Goal: Information Seeking & Learning: Learn about a topic

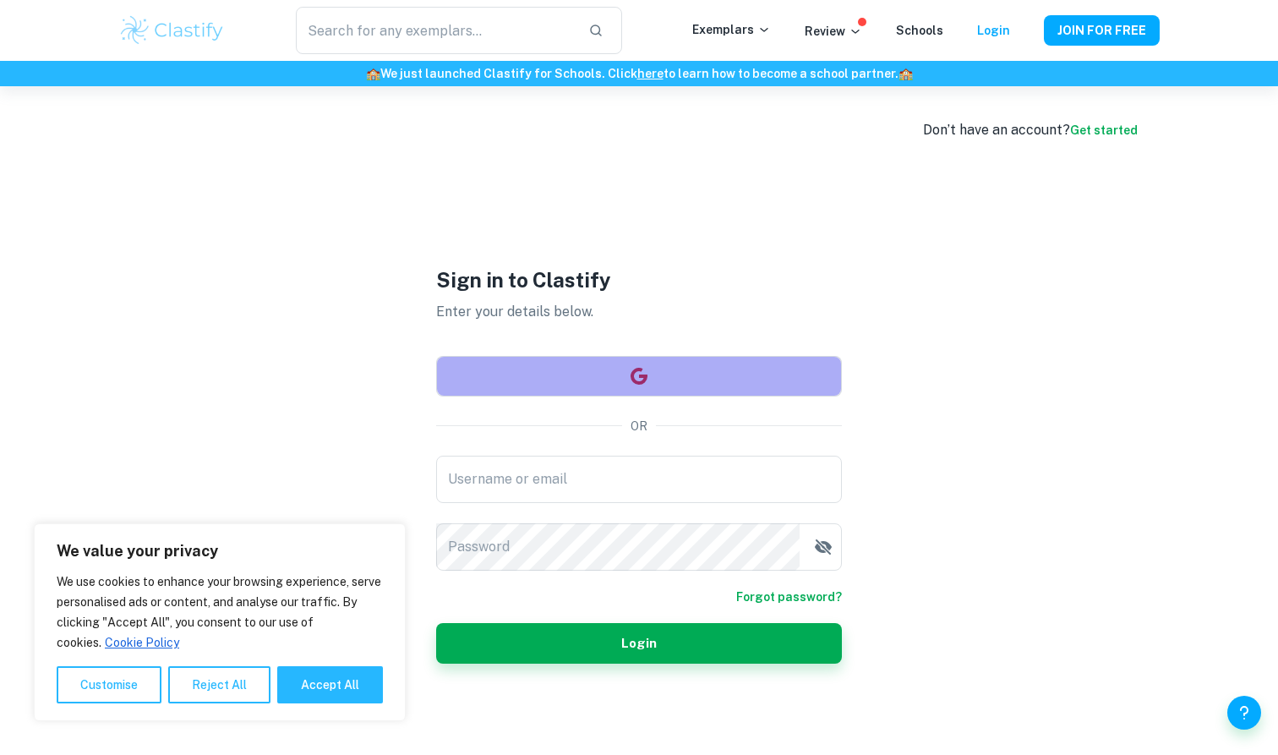
click at [762, 372] on button "button" at bounding box center [639, 376] width 406 height 41
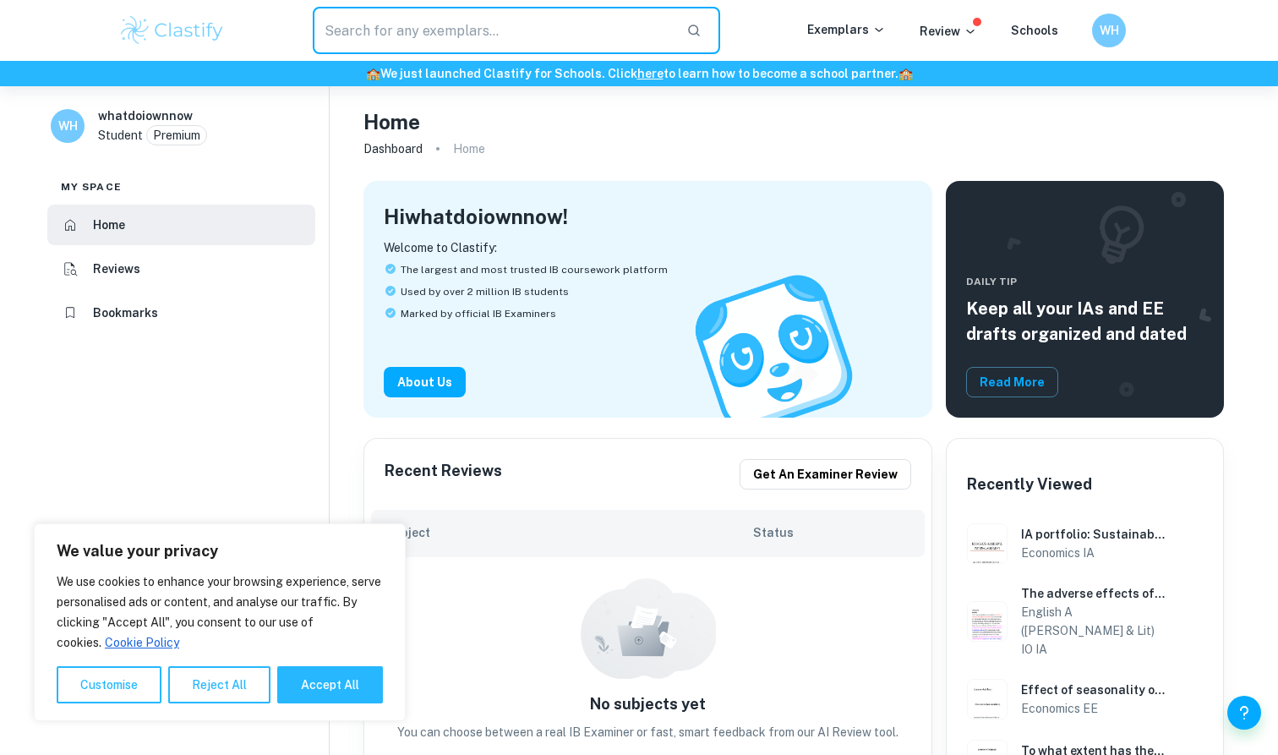
click at [433, 35] on input "text" at bounding box center [493, 30] width 360 height 47
type input "E"
type input "English IO"
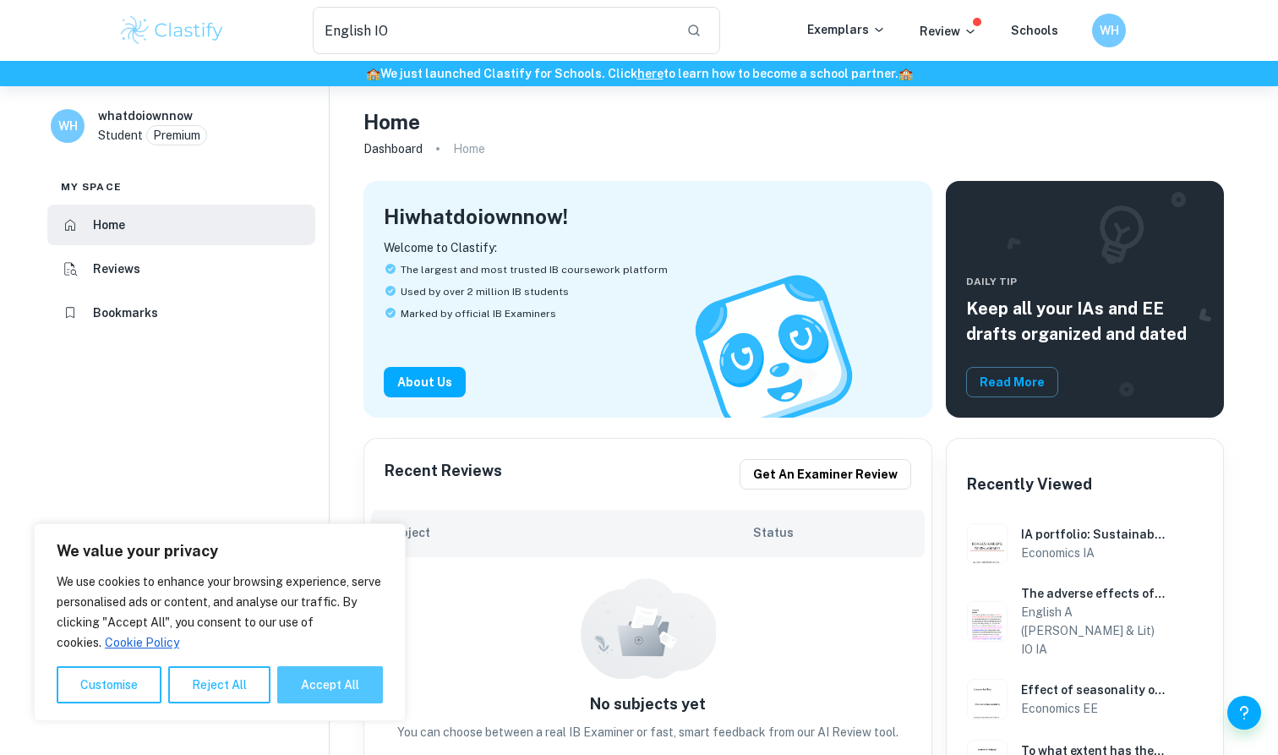
click at [360, 679] on button "Accept All" at bounding box center [330, 684] width 106 height 37
checkbox input "true"
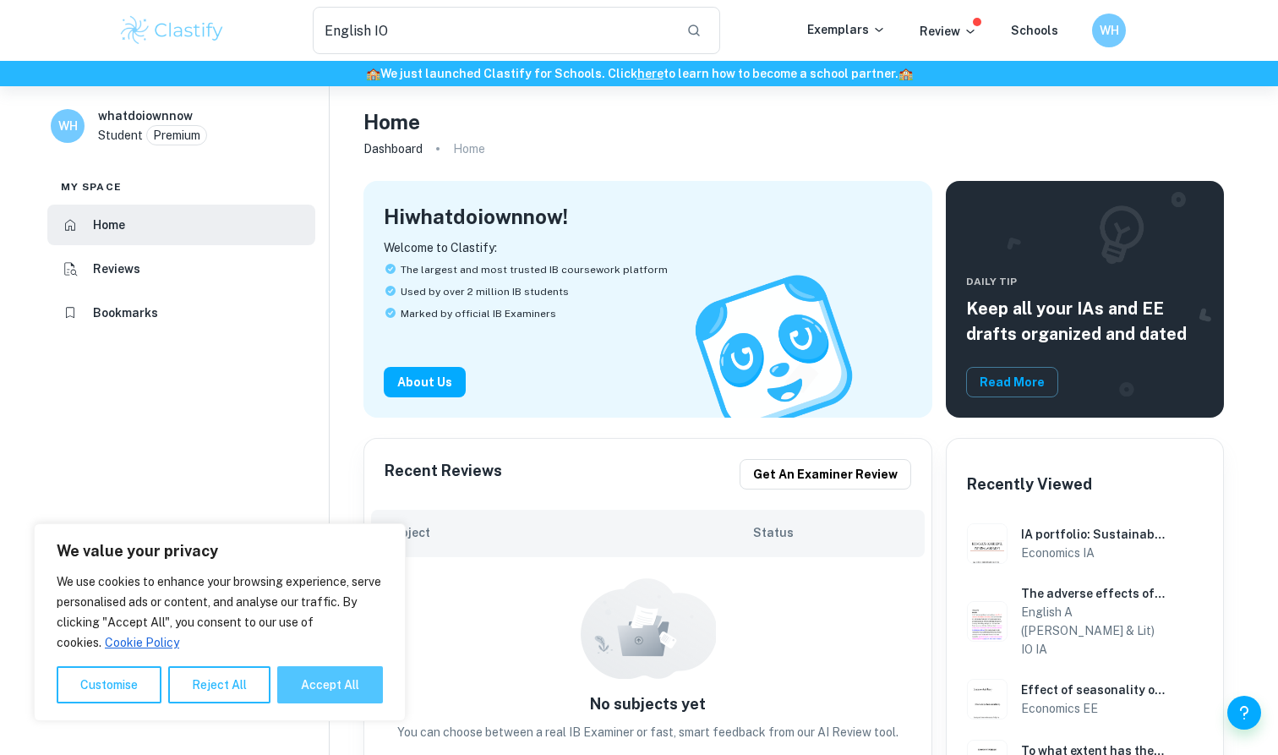
checkbox input "true"
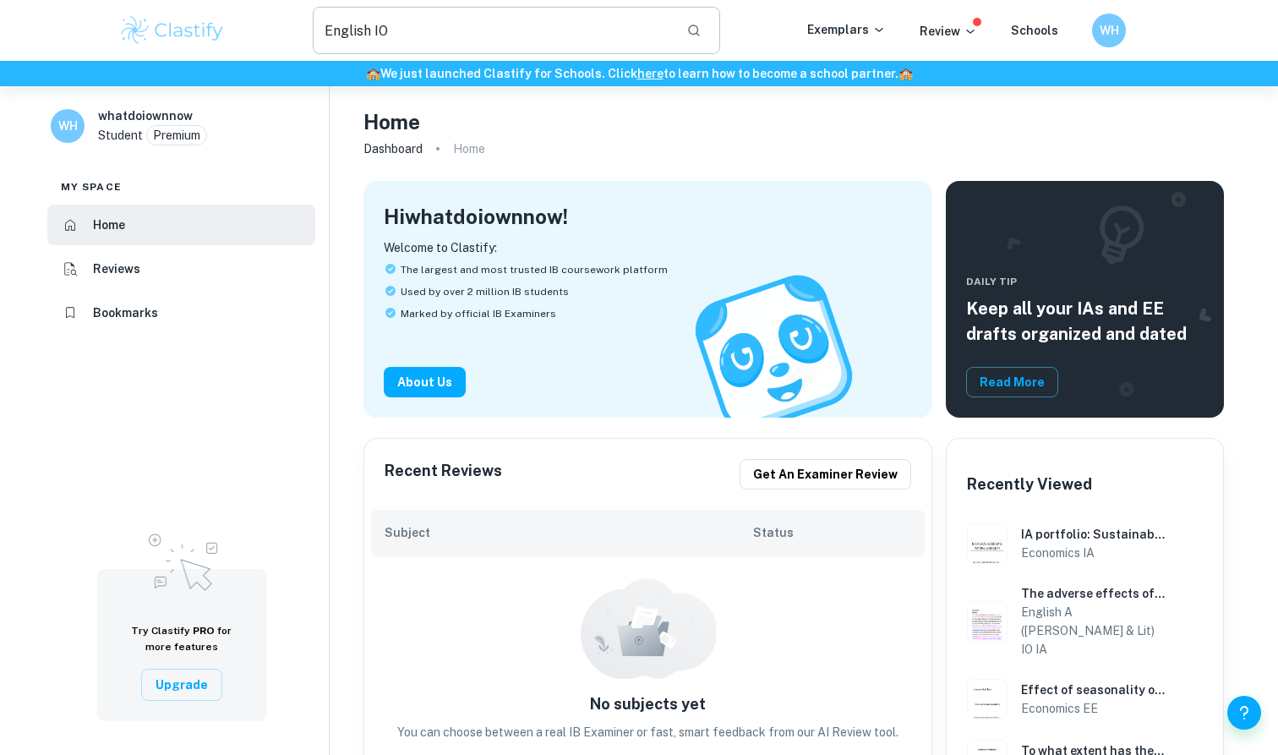
click at [696, 39] on button "button" at bounding box center [693, 30] width 29 height 29
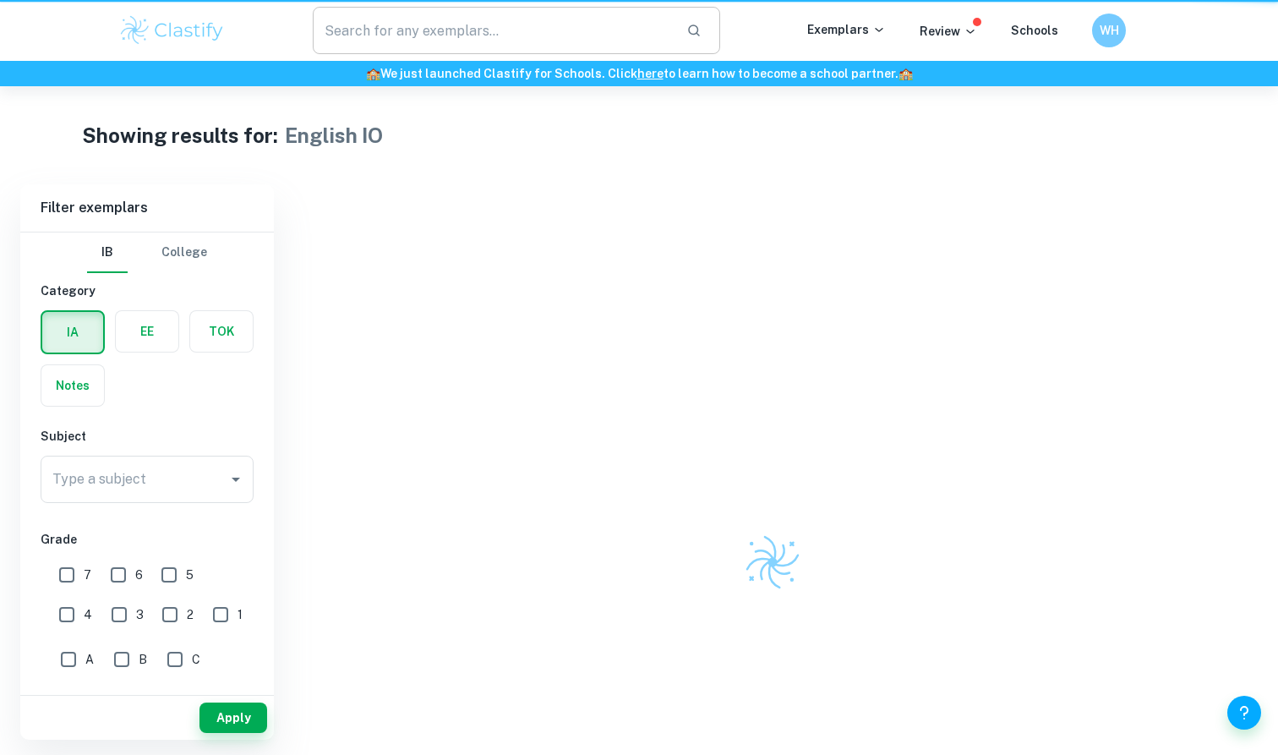
type input "English IO"
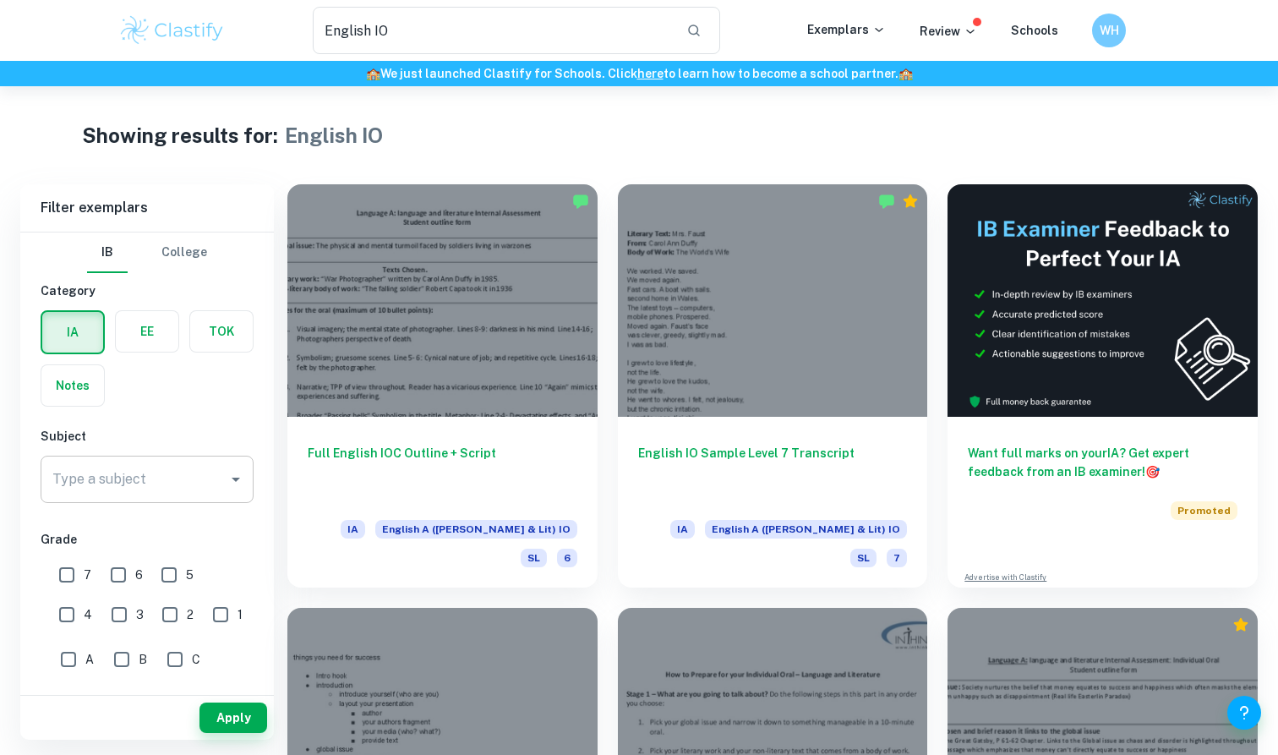
click at [145, 496] on div "Type a subject" at bounding box center [147, 478] width 213 height 47
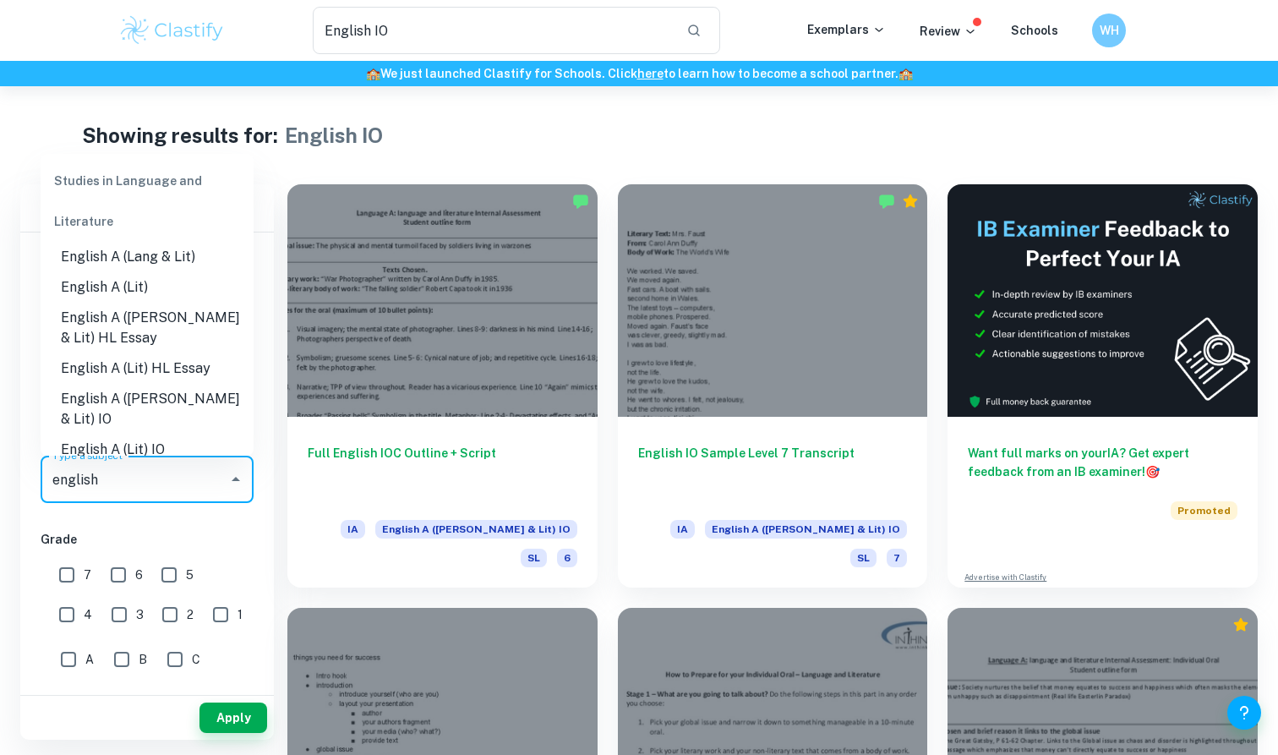
click at [205, 407] on li "English A ([PERSON_NAME] & Lit) IO" at bounding box center [147, 409] width 213 height 51
type input "English A ([PERSON_NAME] & Lit) IO"
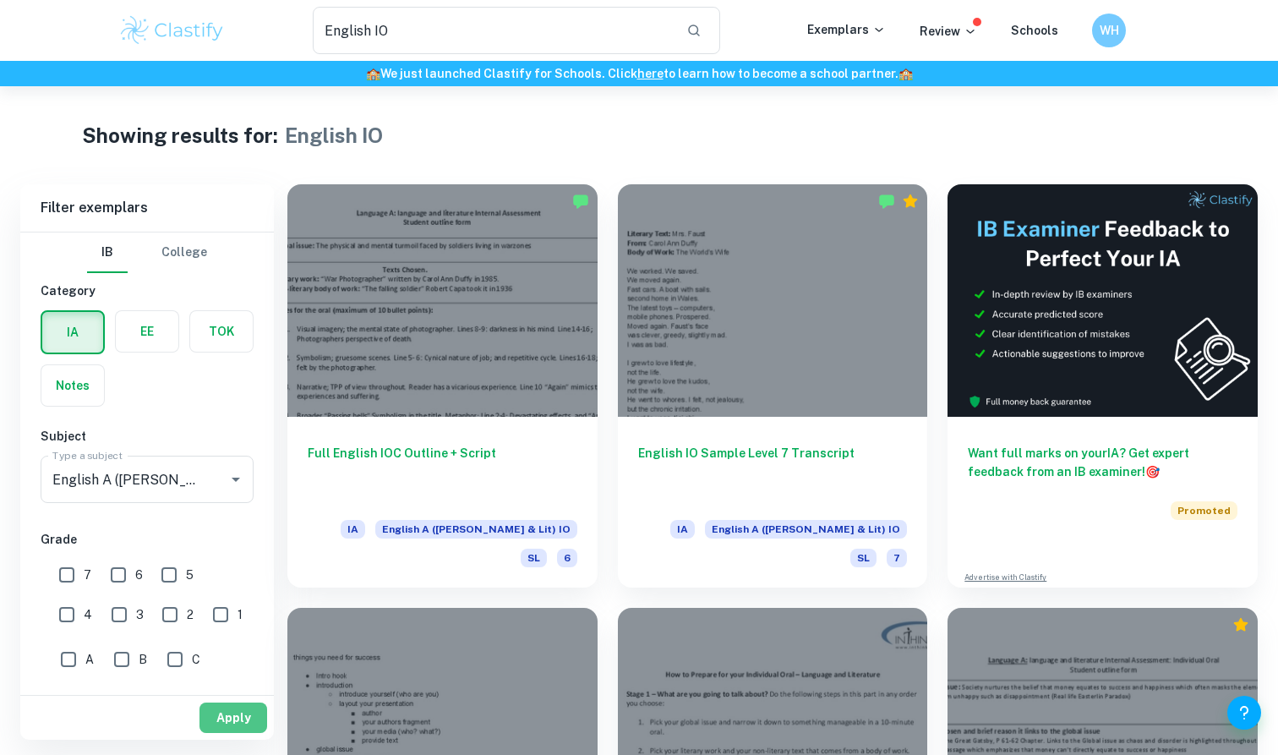
click at [232, 706] on button "Apply" at bounding box center [233, 717] width 68 height 30
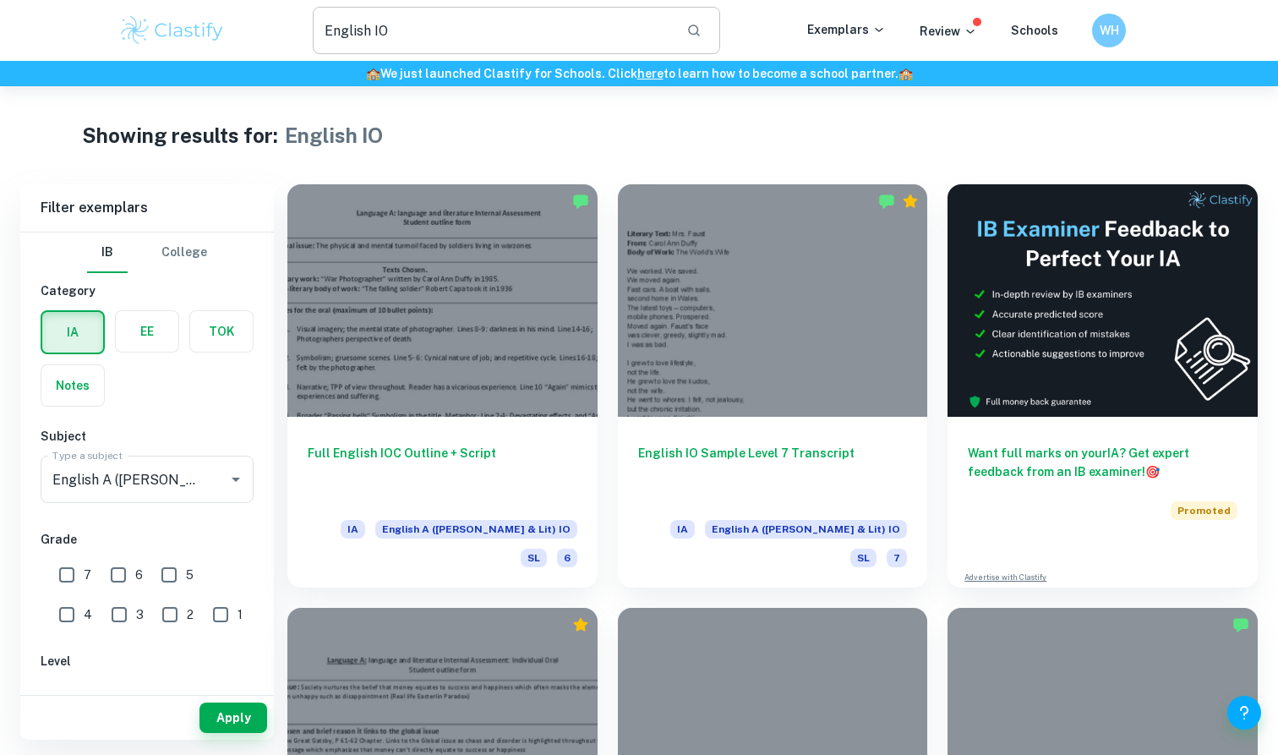
click at [473, 40] on input "English IO" at bounding box center [493, 30] width 360 height 47
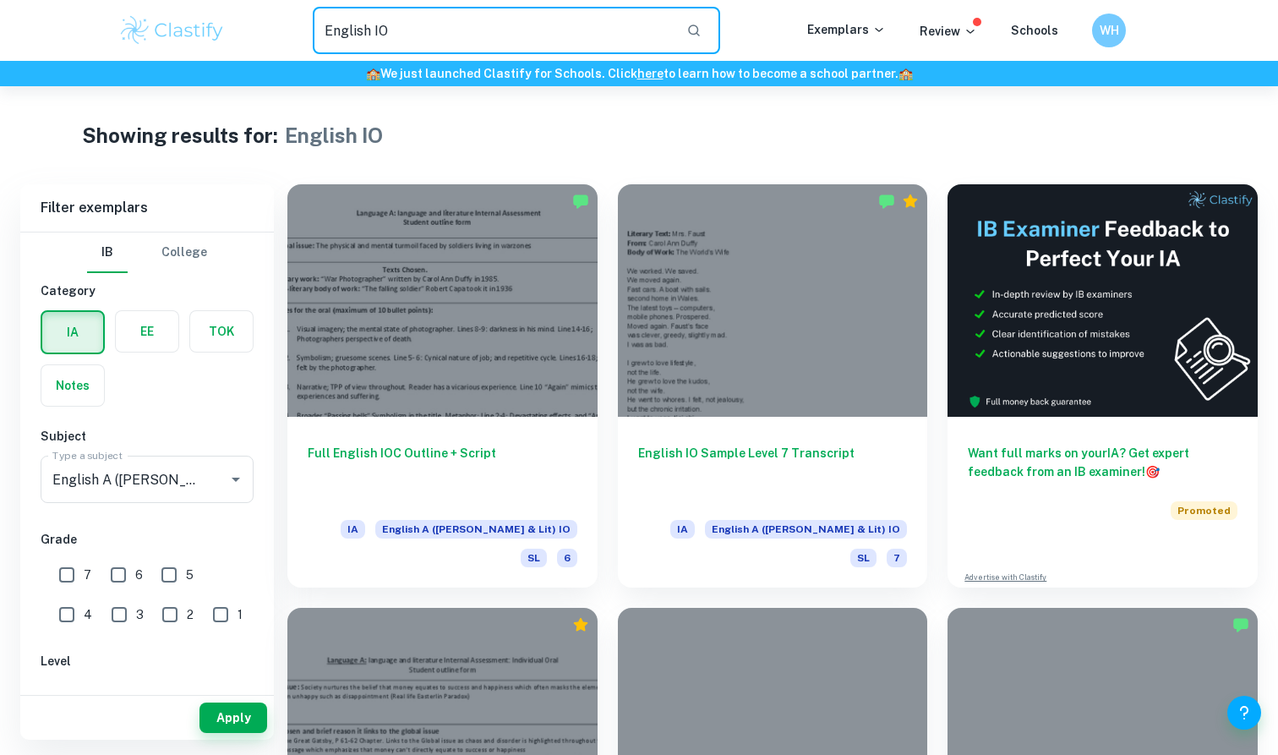
click at [473, 40] on input "English IO" at bounding box center [493, 30] width 360 height 47
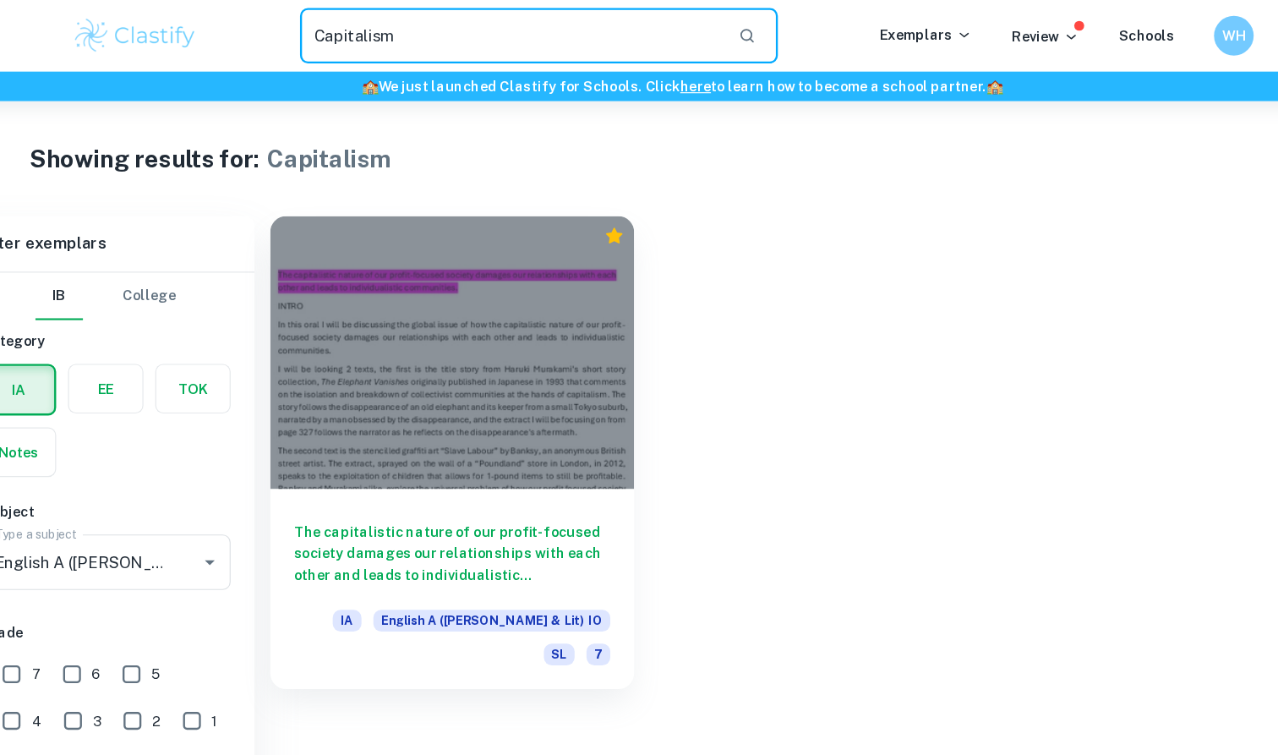
click at [401, 34] on input "Capitalism" at bounding box center [493, 30] width 360 height 47
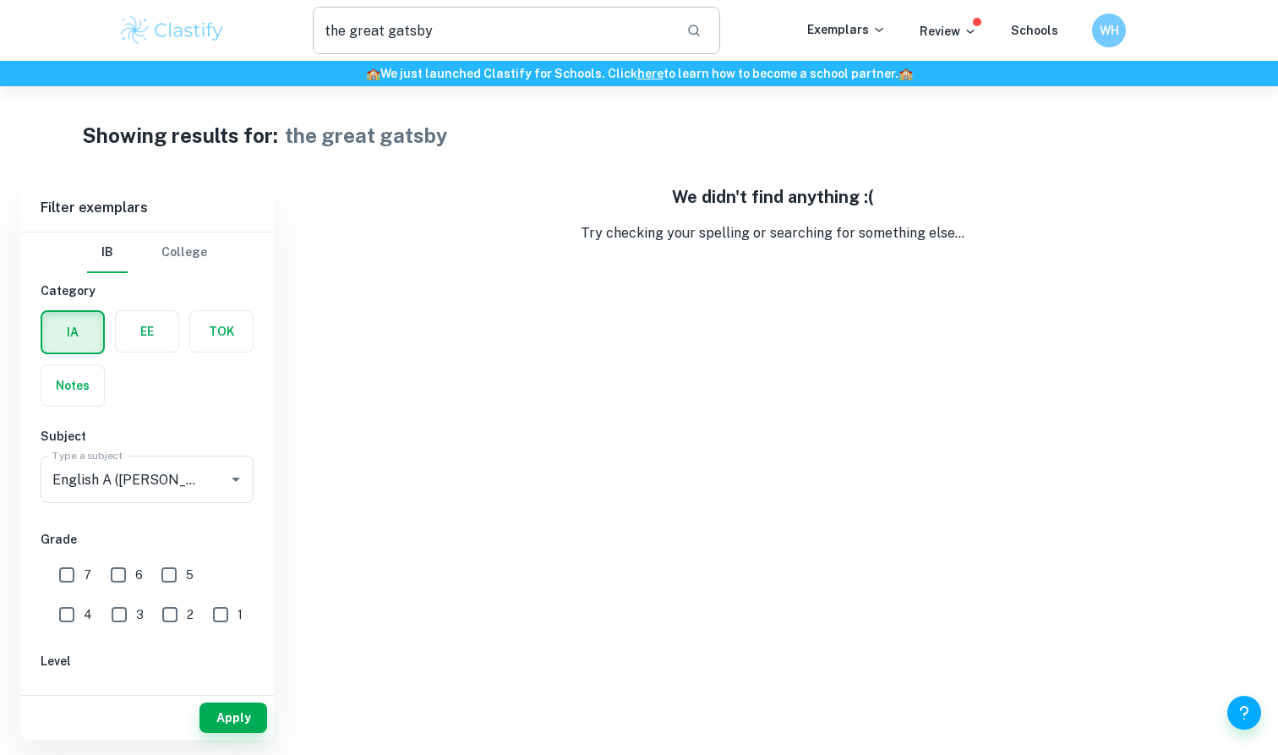
click at [353, 30] on input "the great gatsby" at bounding box center [493, 30] width 360 height 47
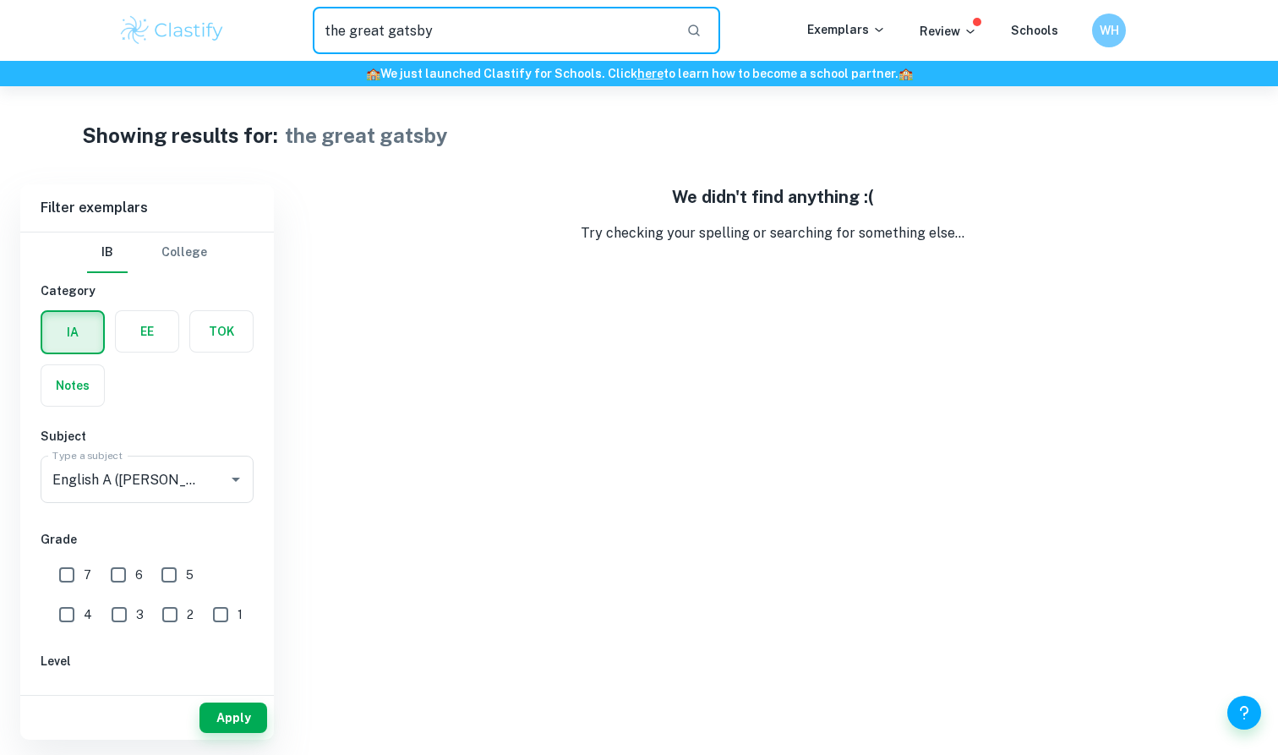
click at [353, 30] on input "the great gatsby" at bounding box center [493, 30] width 360 height 47
type input "[MEDICAL_DATA]"
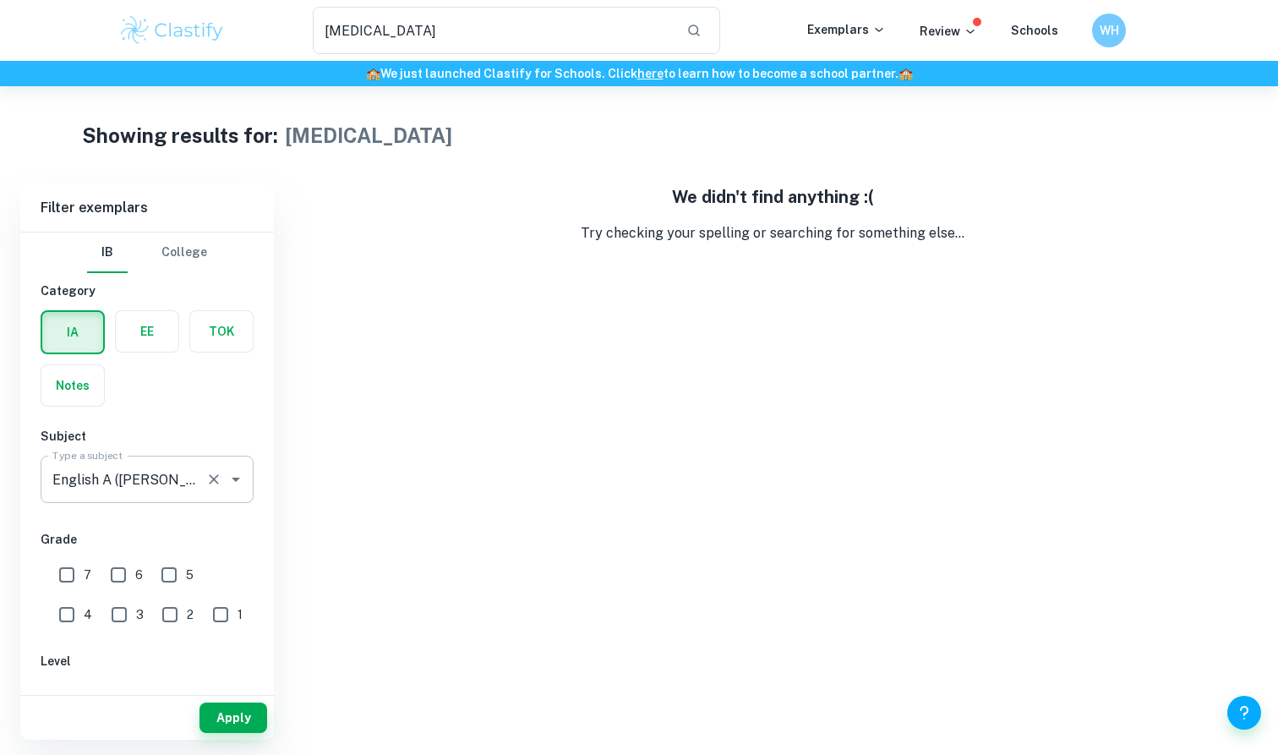
click at [198, 472] on div "English A (Lang & Lit) IO Type a subject" at bounding box center [147, 478] width 213 height 47
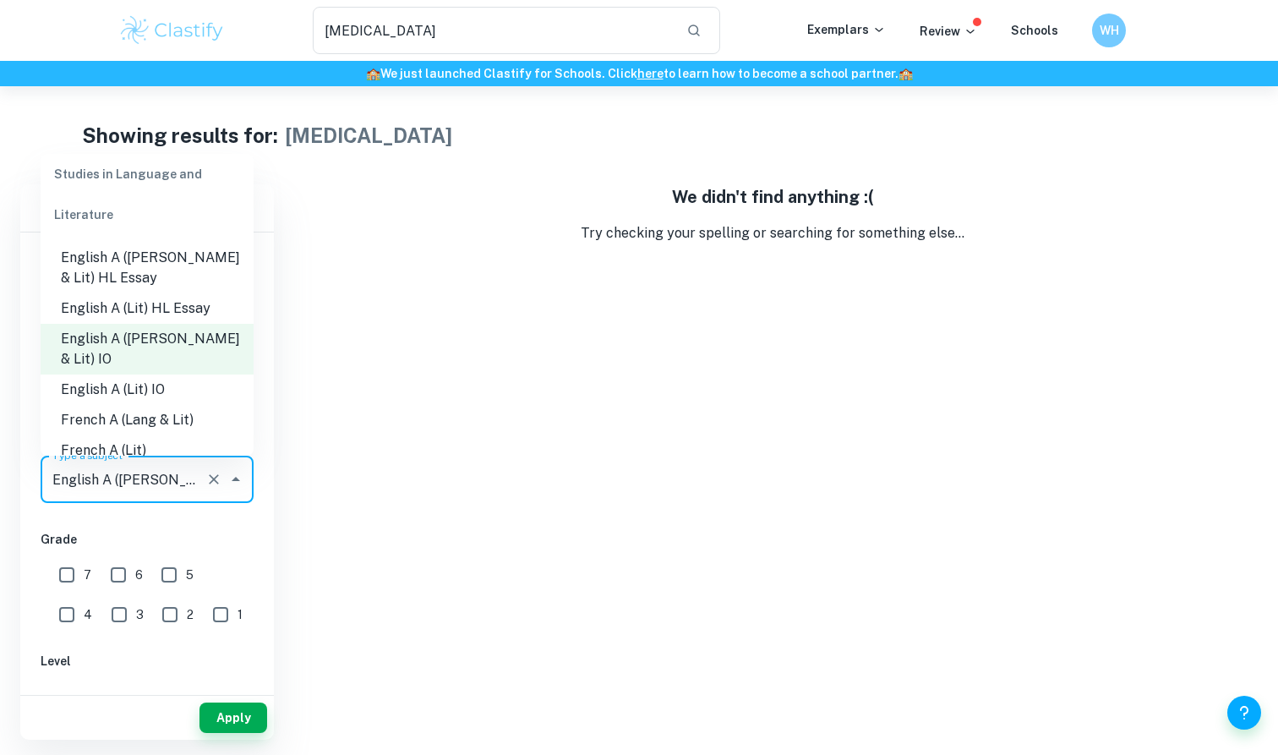
scroll to position [186, 0]
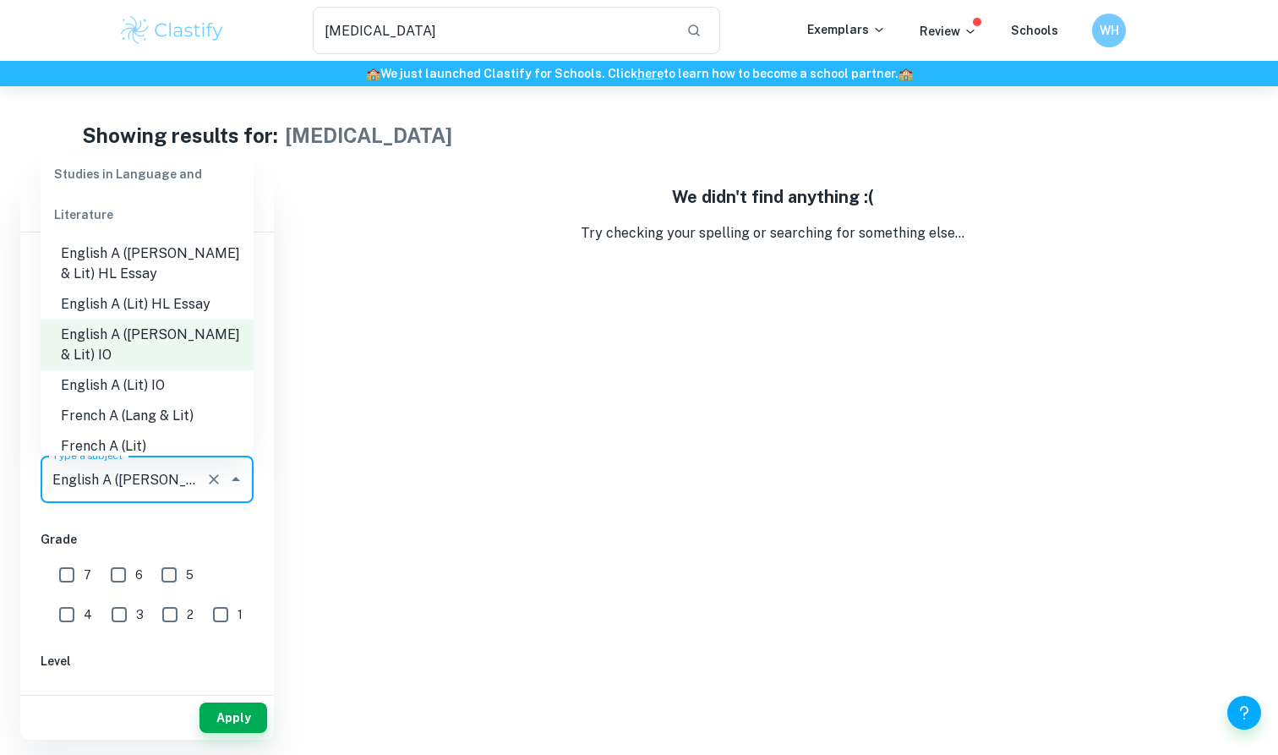
click at [197, 370] on li "English A (Lit) IO" at bounding box center [147, 385] width 213 height 30
type input "English A (Lit) IO"
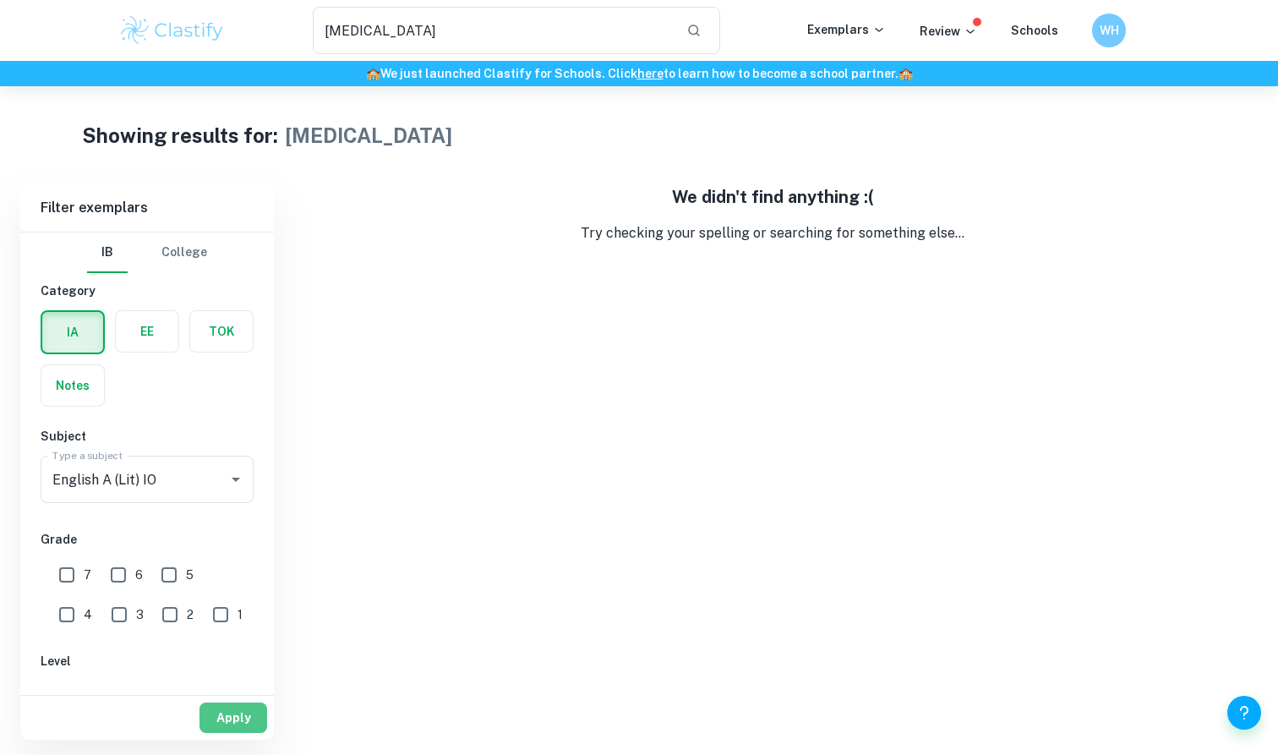
click at [247, 714] on button "Apply" at bounding box center [233, 717] width 68 height 30
click at [471, 35] on input "[MEDICAL_DATA]" at bounding box center [493, 30] width 360 height 47
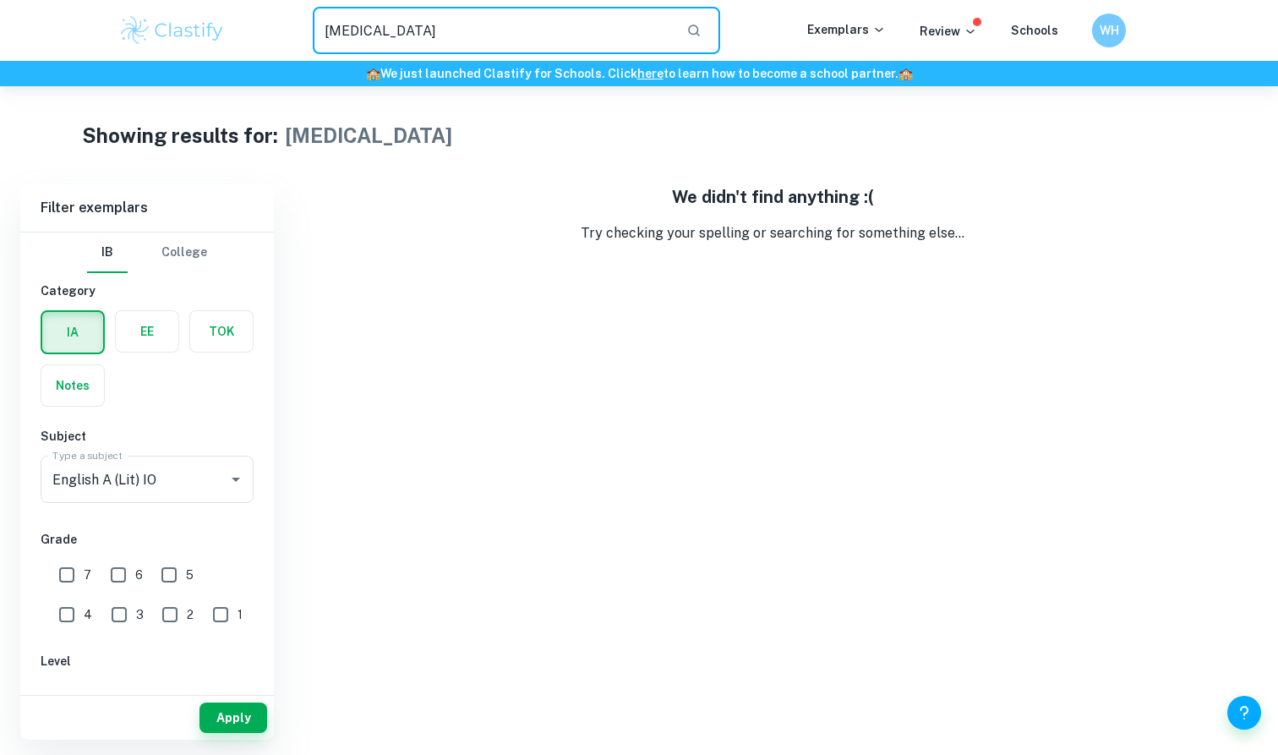
click at [471, 35] on input "[MEDICAL_DATA]" at bounding box center [493, 30] width 360 height 47
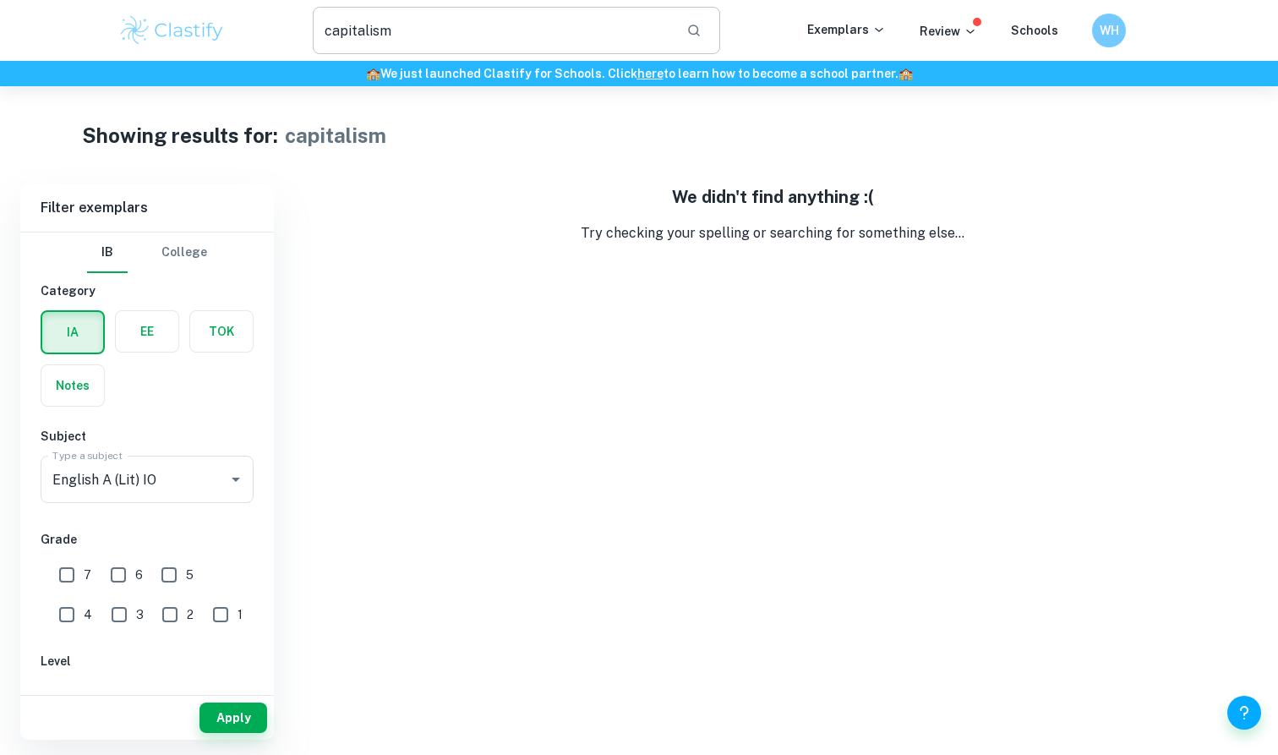
click at [708, 27] on button "button" at bounding box center [693, 30] width 29 height 29
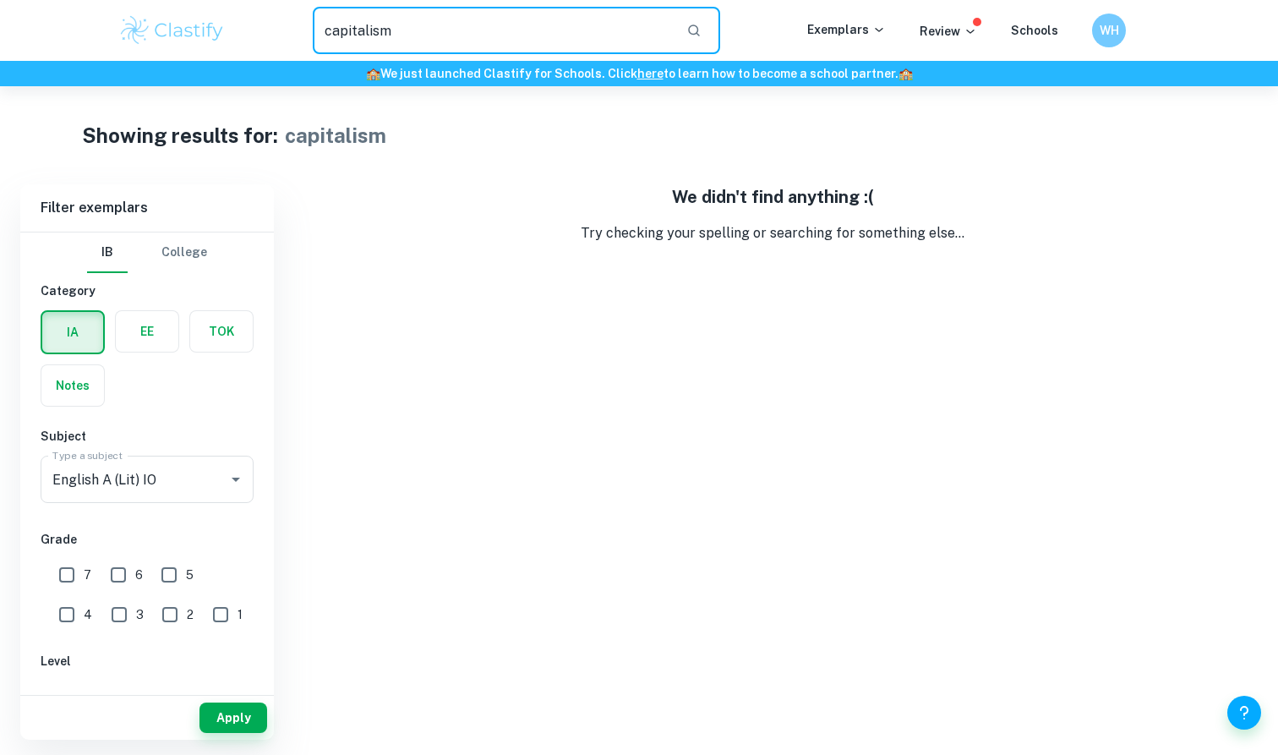
click at [630, 26] on input "capitalism" at bounding box center [493, 30] width 360 height 47
type input "the great gatsby"
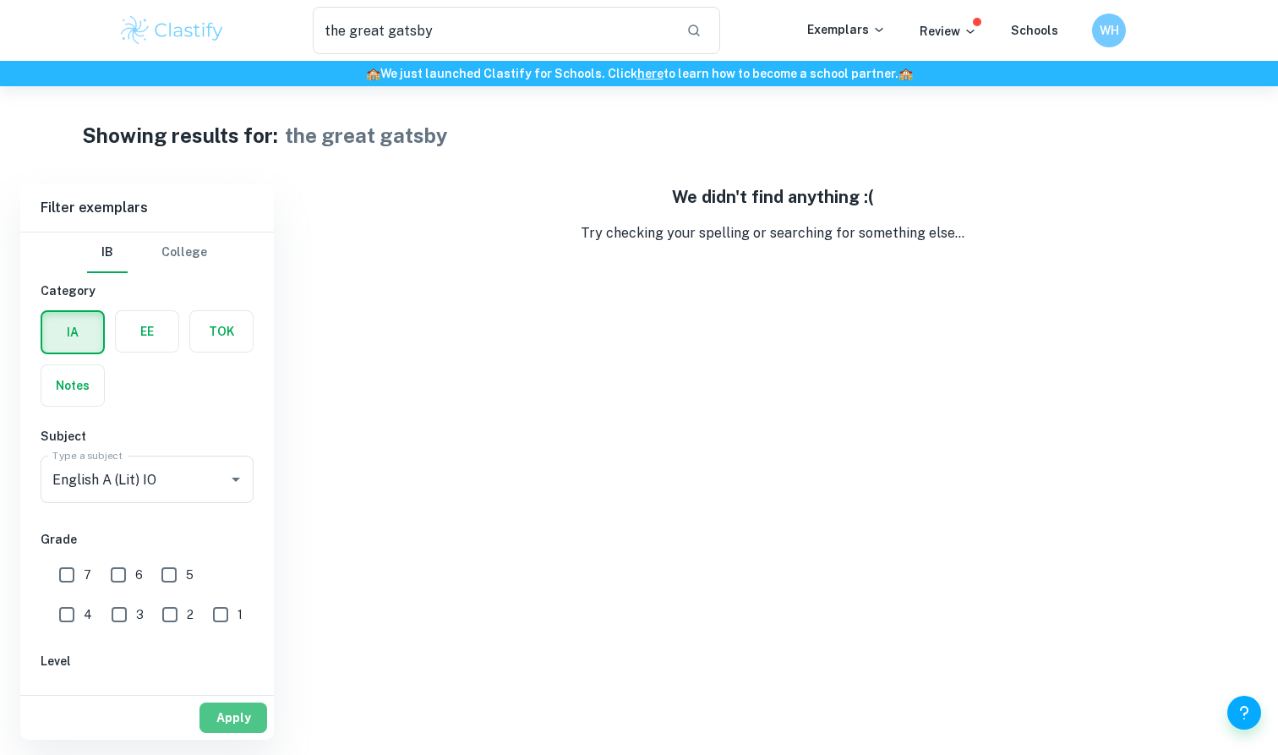
click at [245, 720] on button "Apply" at bounding box center [233, 717] width 68 height 30
click at [430, 37] on input "the great gatsby" at bounding box center [493, 30] width 360 height 47
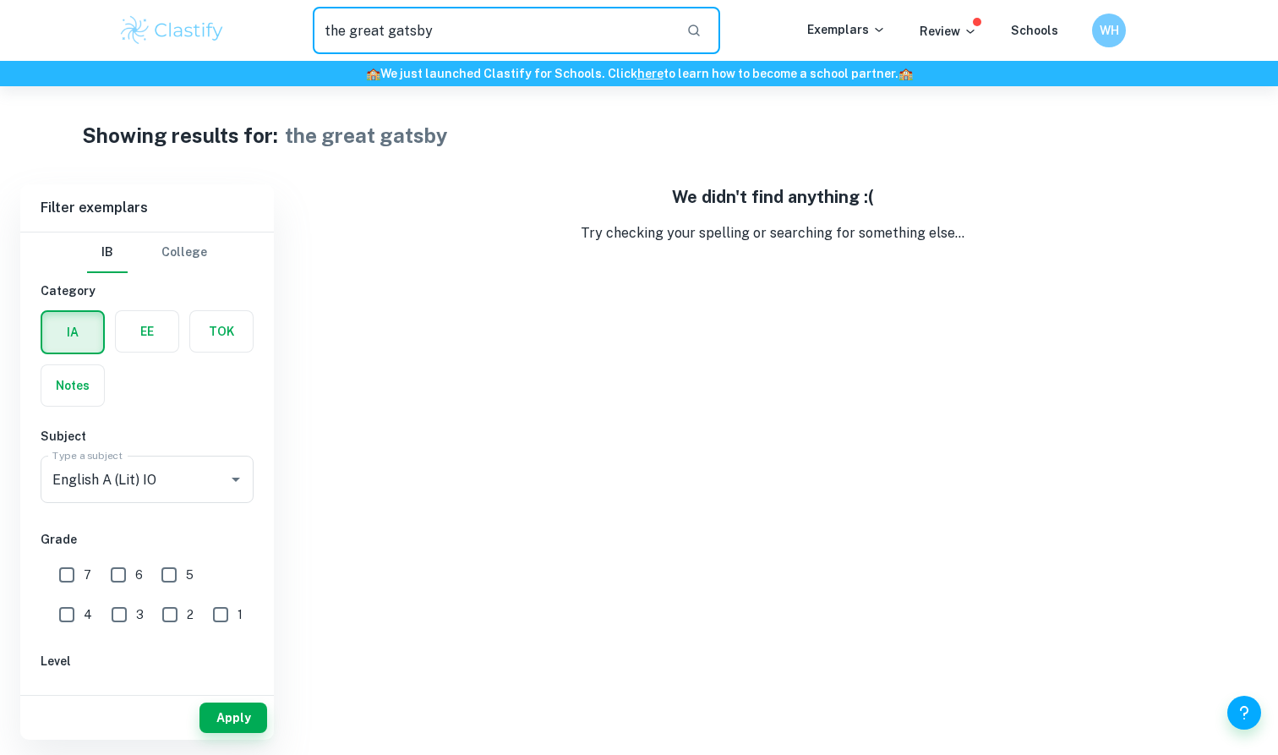
click at [430, 37] on input "the great gatsby" at bounding box center [493, 30] width 360 height 47
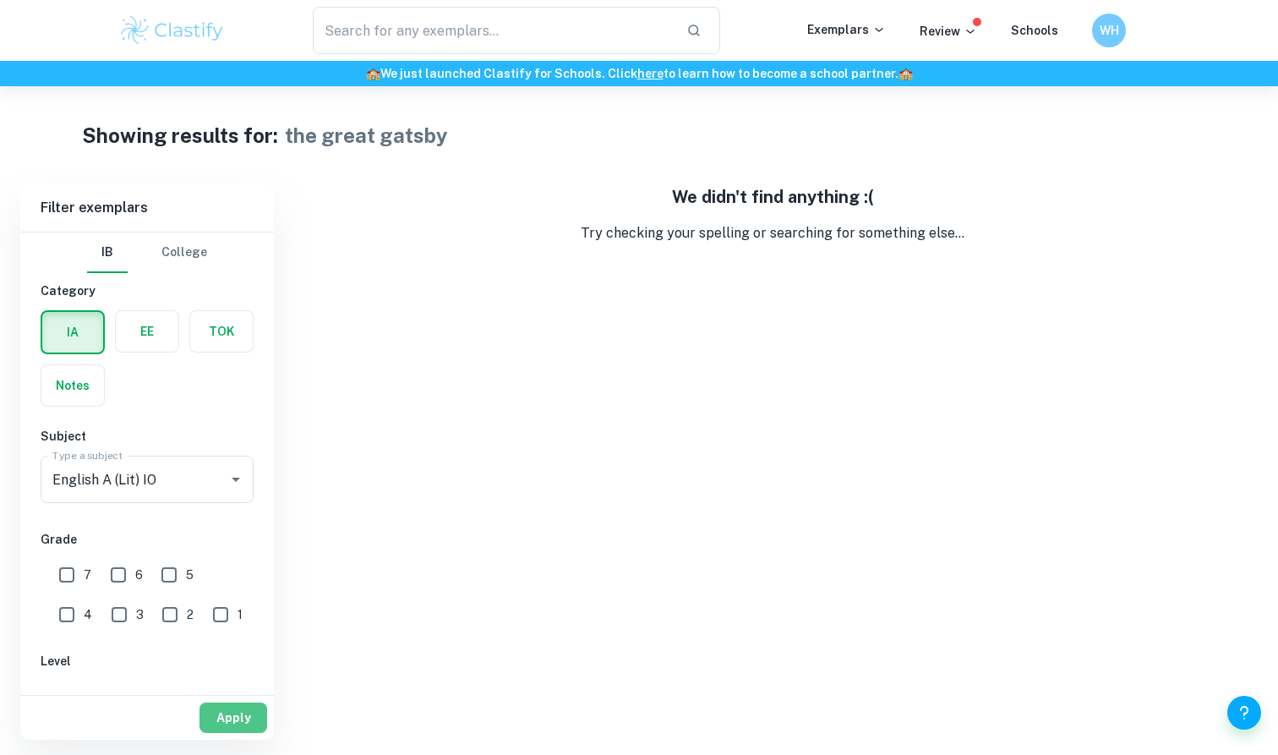
click at [229, 706] on button "Apply" at bounding box center [233, 717] width 68 height 30
type input "the great gatsby"
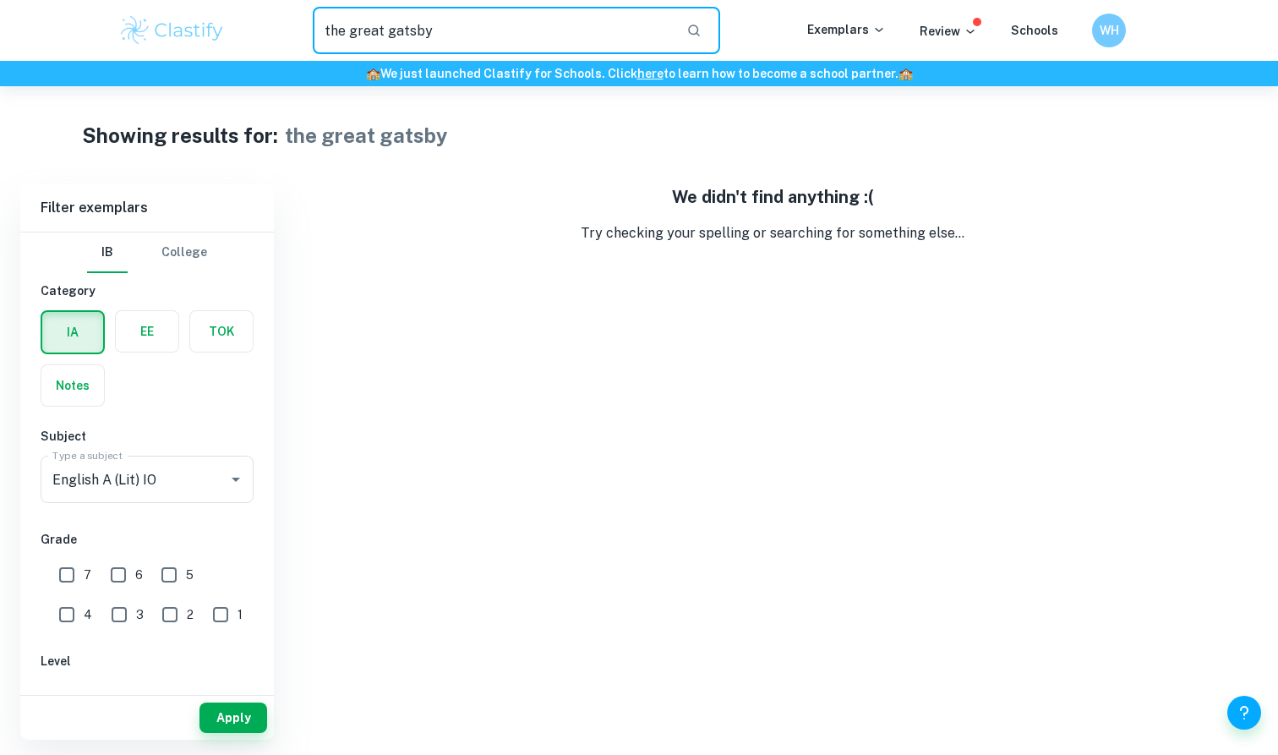
click at [462, 18] on input "the great gatsby" at bounding box center [493, 30] width 360 height 47
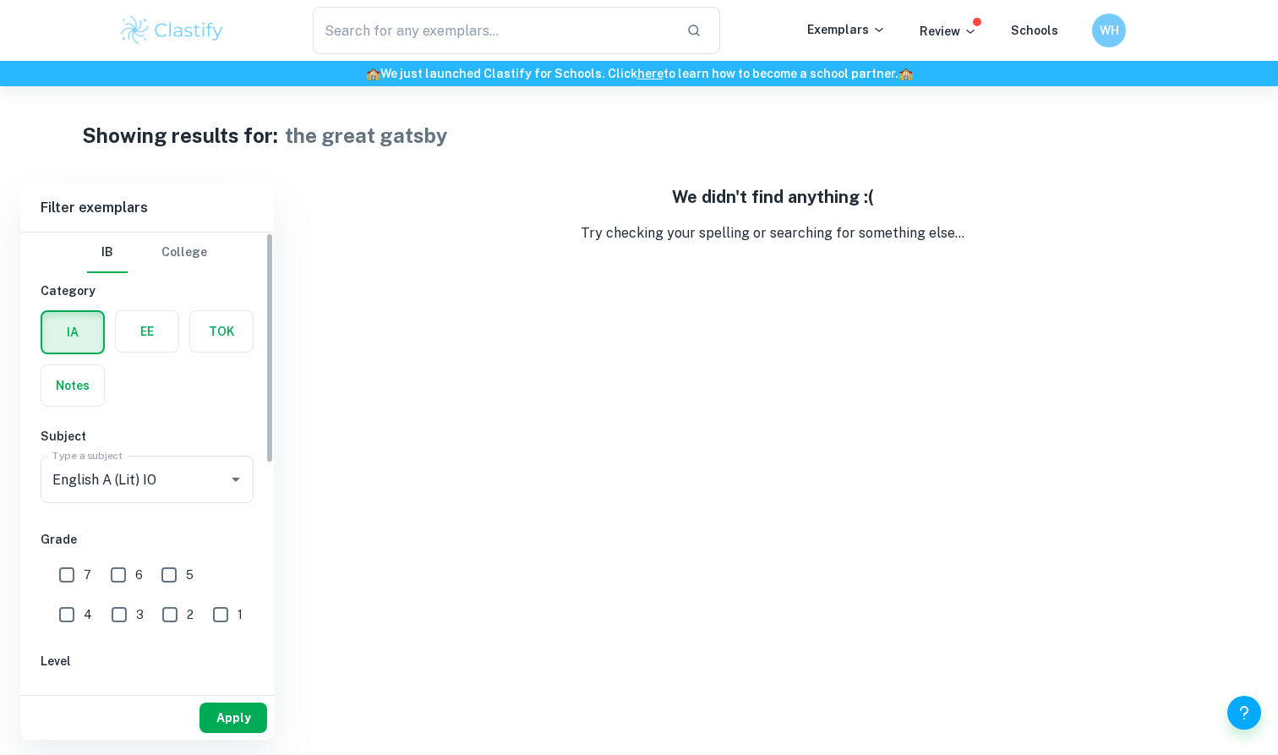
click at [223, 719] on button "Apply" at bounding box center [233, 717] width 68 height 30
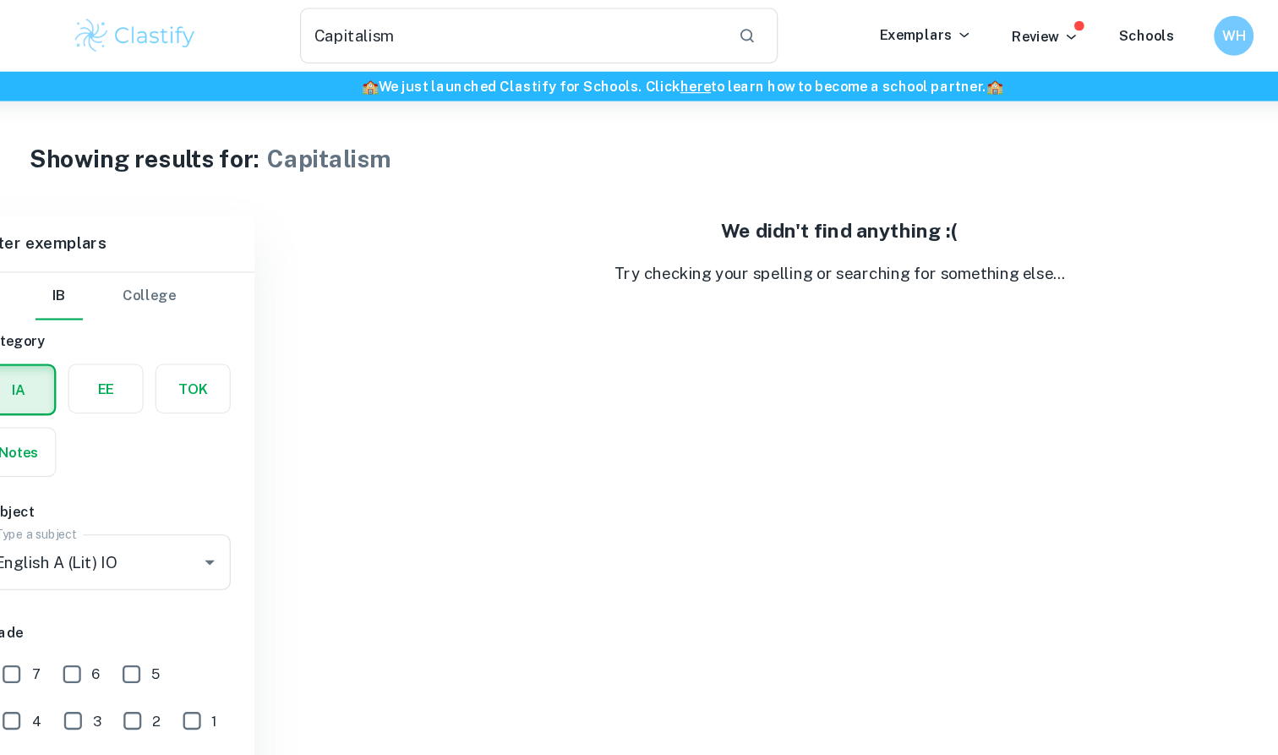
type input "English IO"
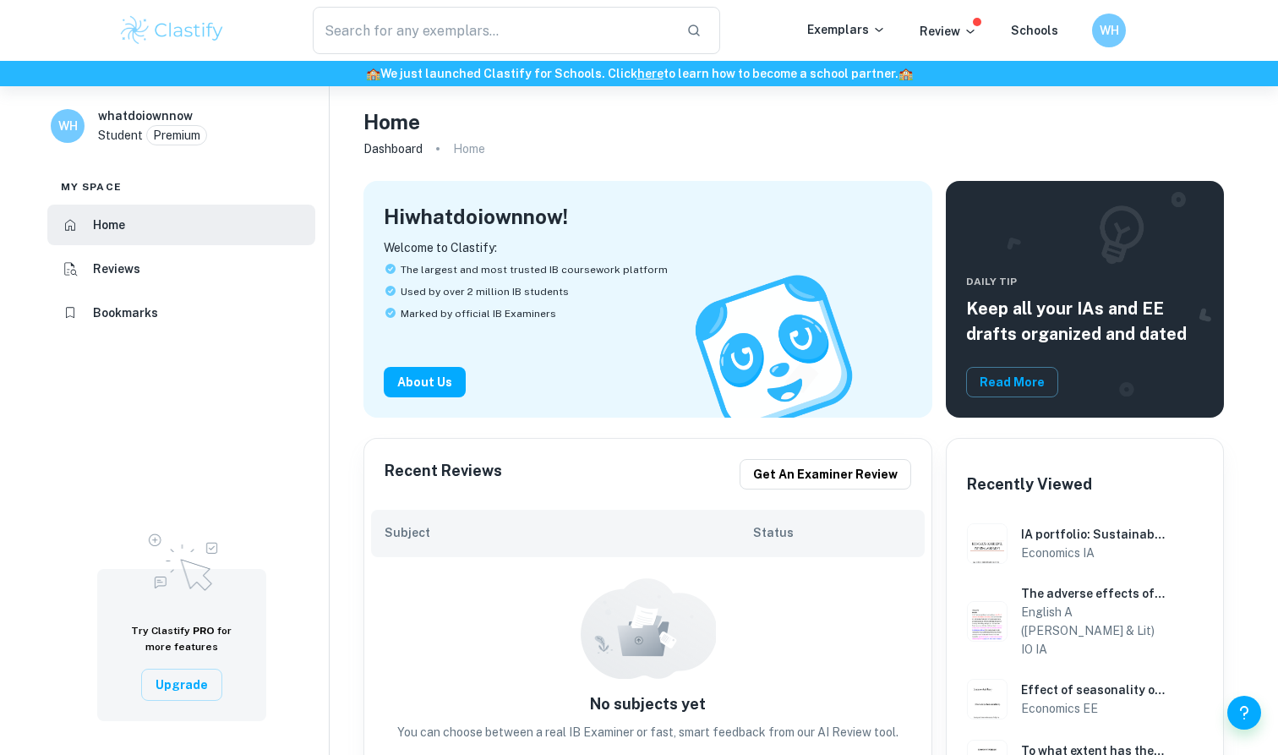
type input "English IO"
click at [843, 41] on div "​ Exemplars Review Schools WH" at bounding box center [639, 30] width 1082 height 47
click at [848, 38] on p "Exemplars" at bounding box center [846, 29] width 79 height 19
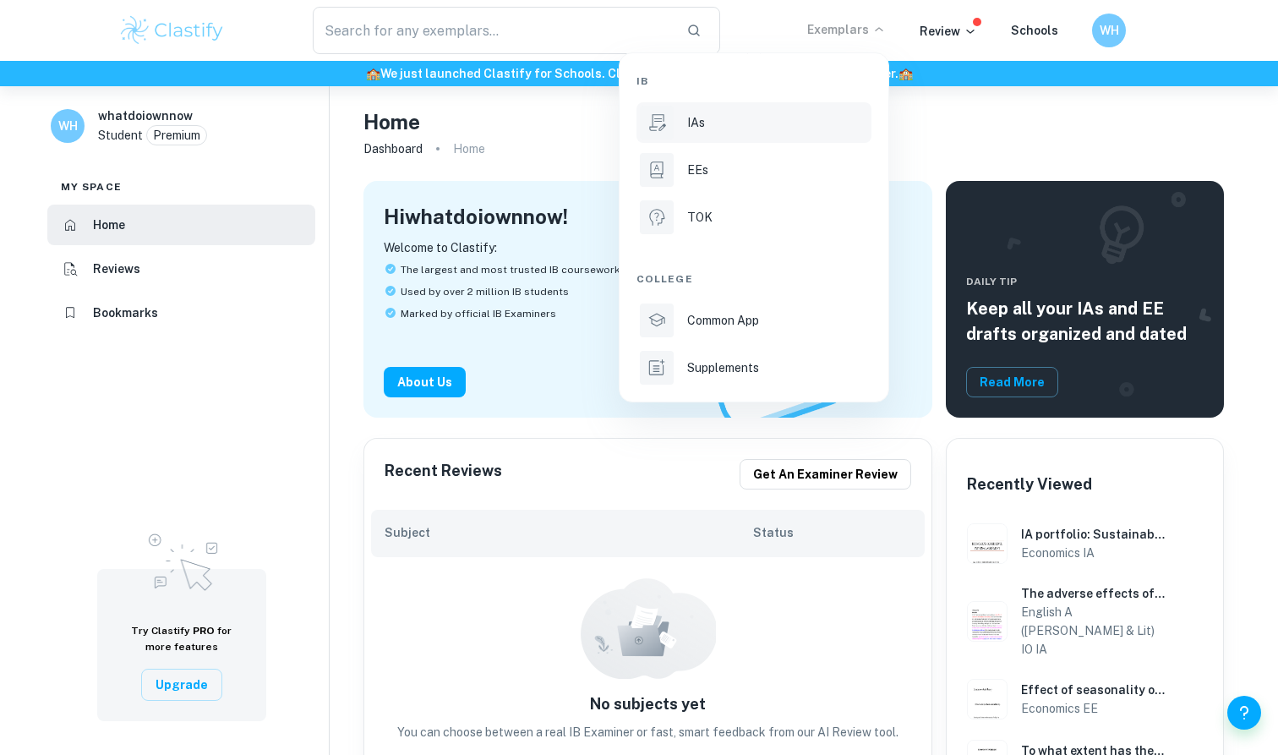
click at [780, 121] on div "IAs" at bounding box center [777, 122] width 181 height 19
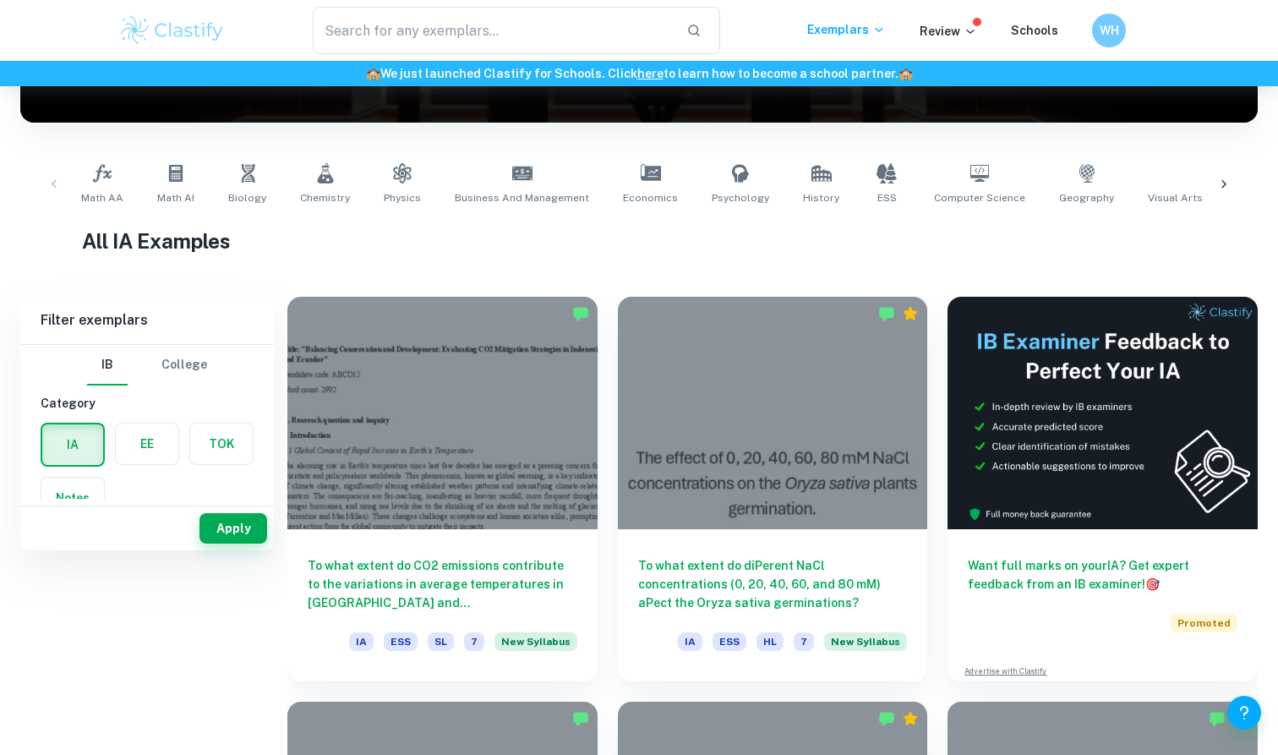
scroll to position [303, 0]
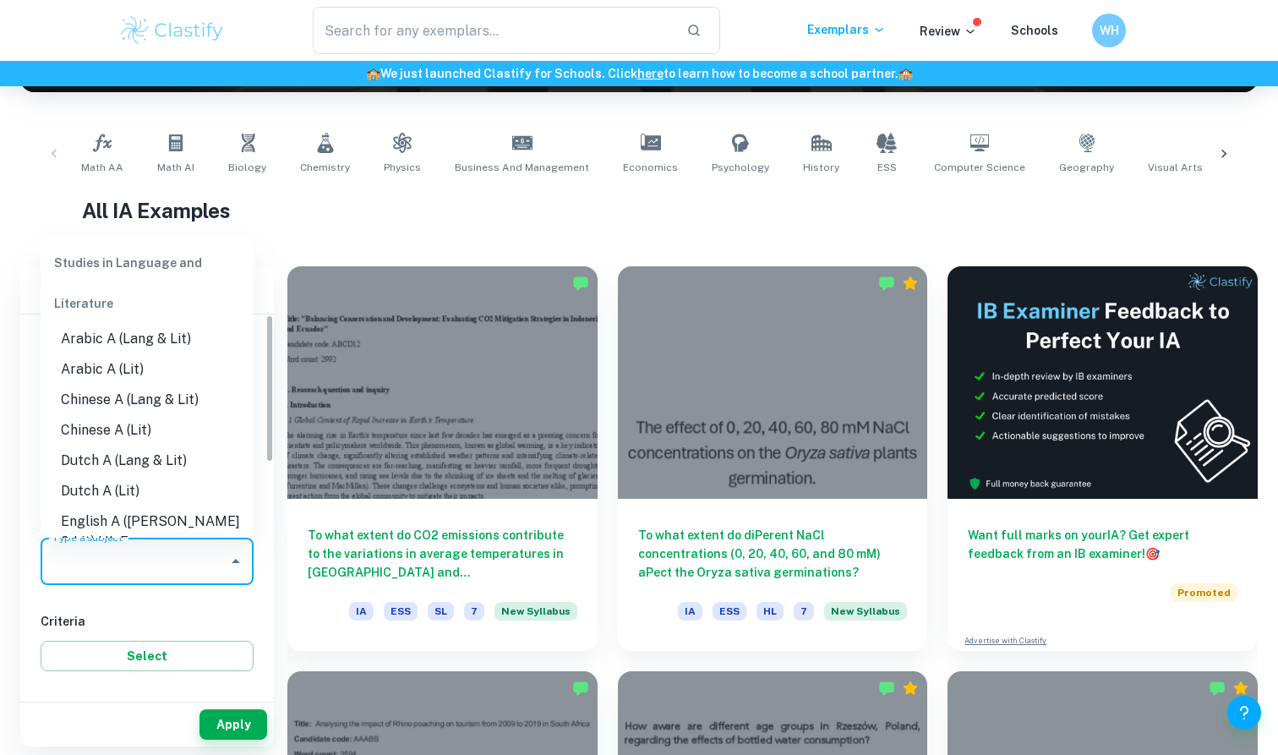
click at [201, 567] on input "Type a subject" at bounding box center [134, 561] width 172 height 32
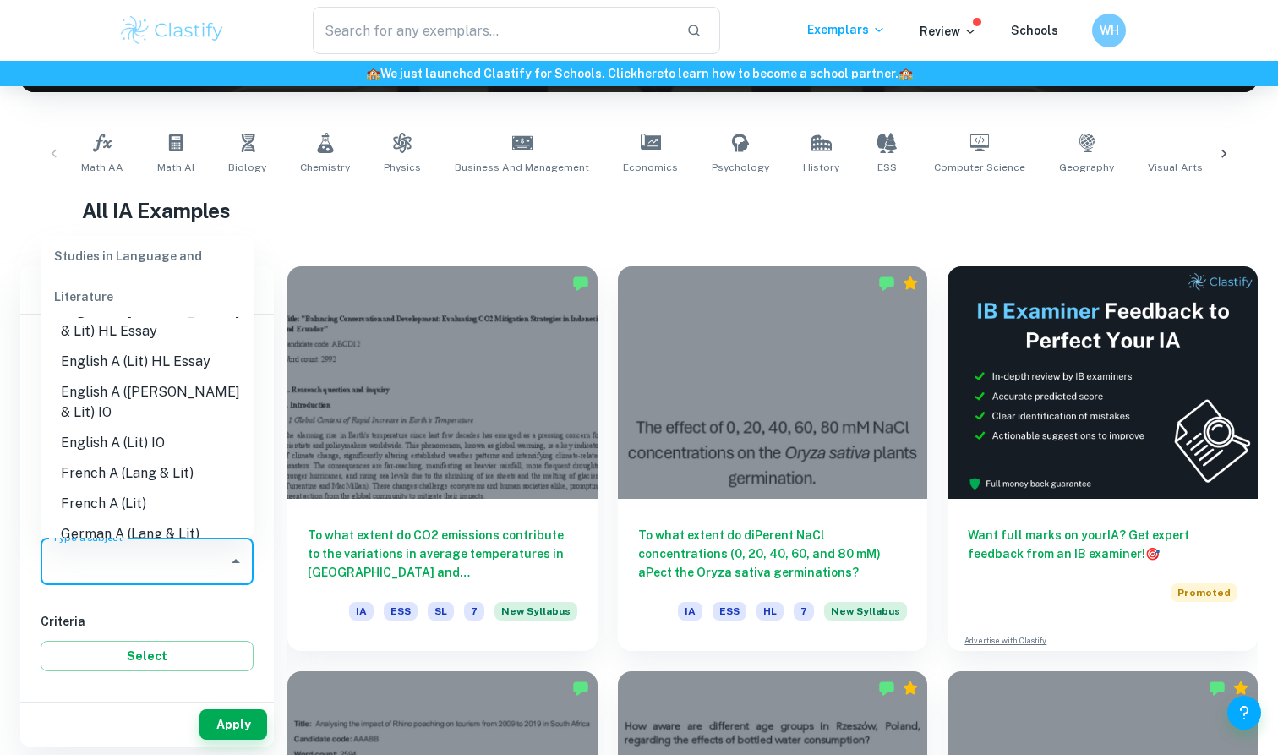
scroll to position [176, 0]
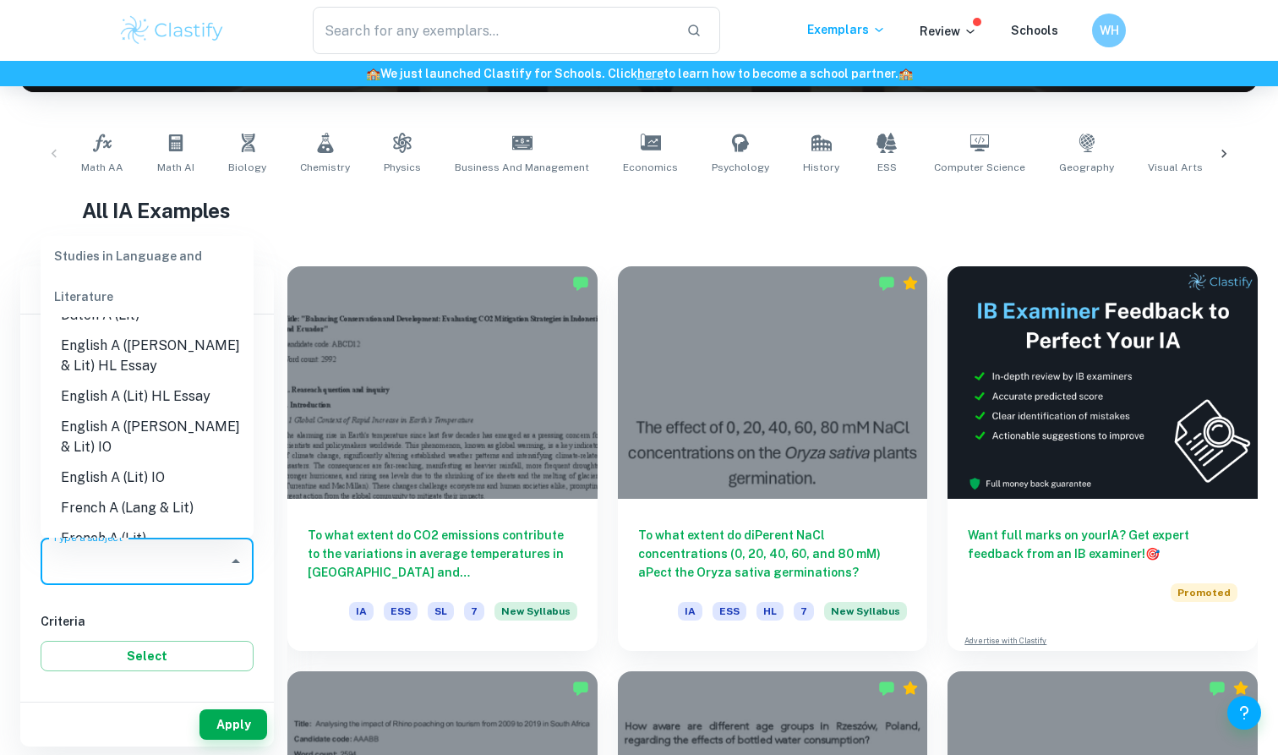
click at [208, 424] on li "English A ([PERSON_NAME] & Lit) IO" at bounding box center [147, 437] width 213 height 51
type input "English A ([PERSON_NAME] & Lit) IO"
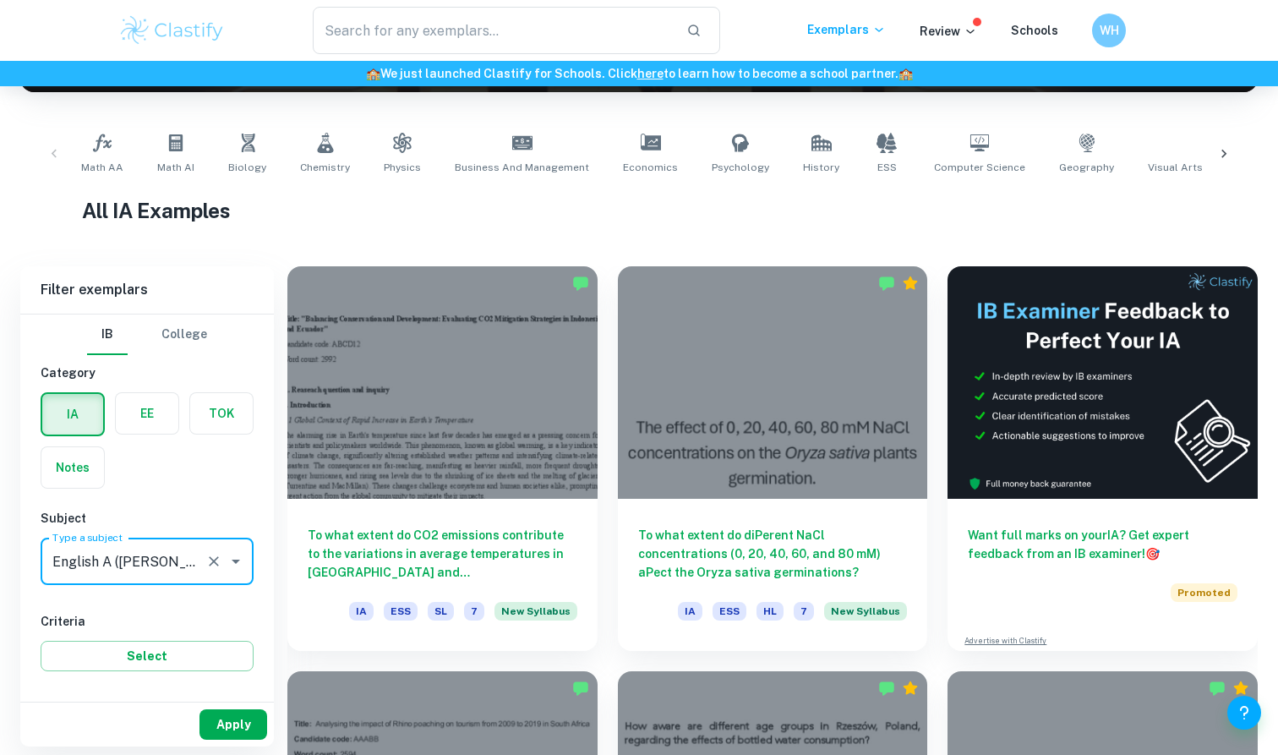
click at [245, 727] on button "Apply" at bounding box center [233, 724] width 68 height 30
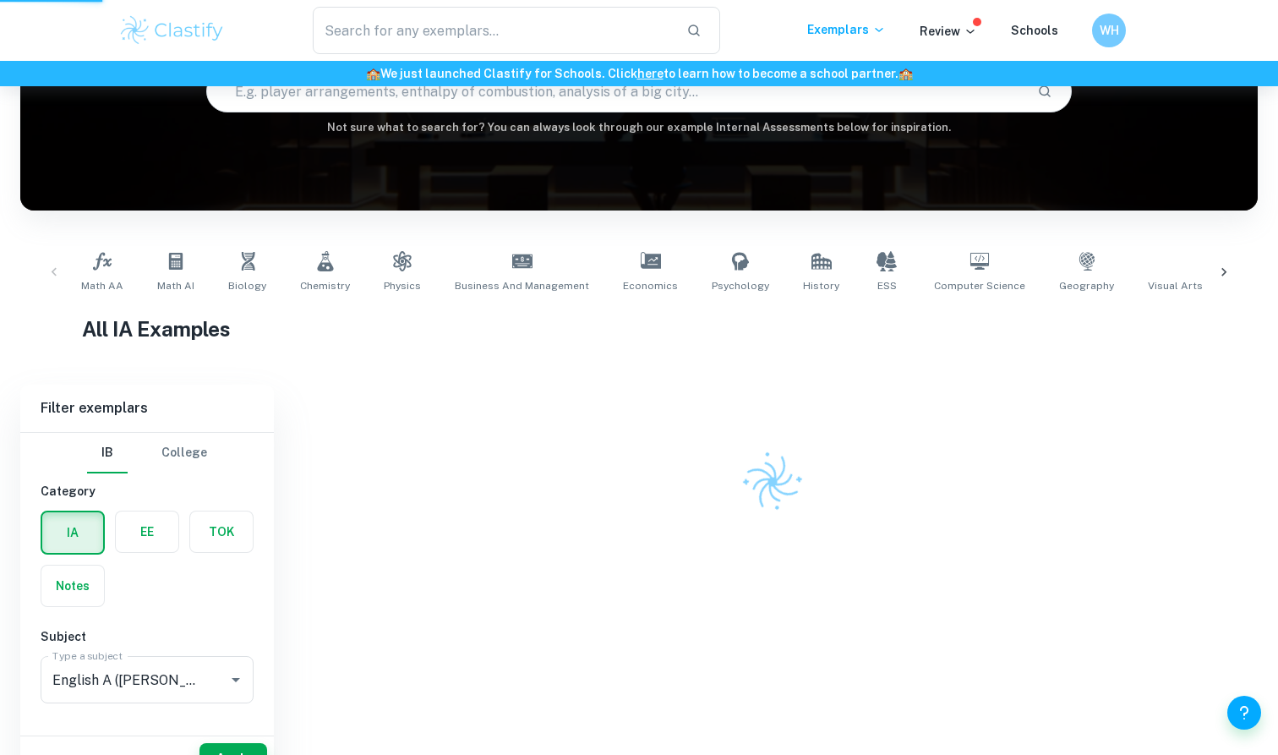
scroll to position [143, 0]
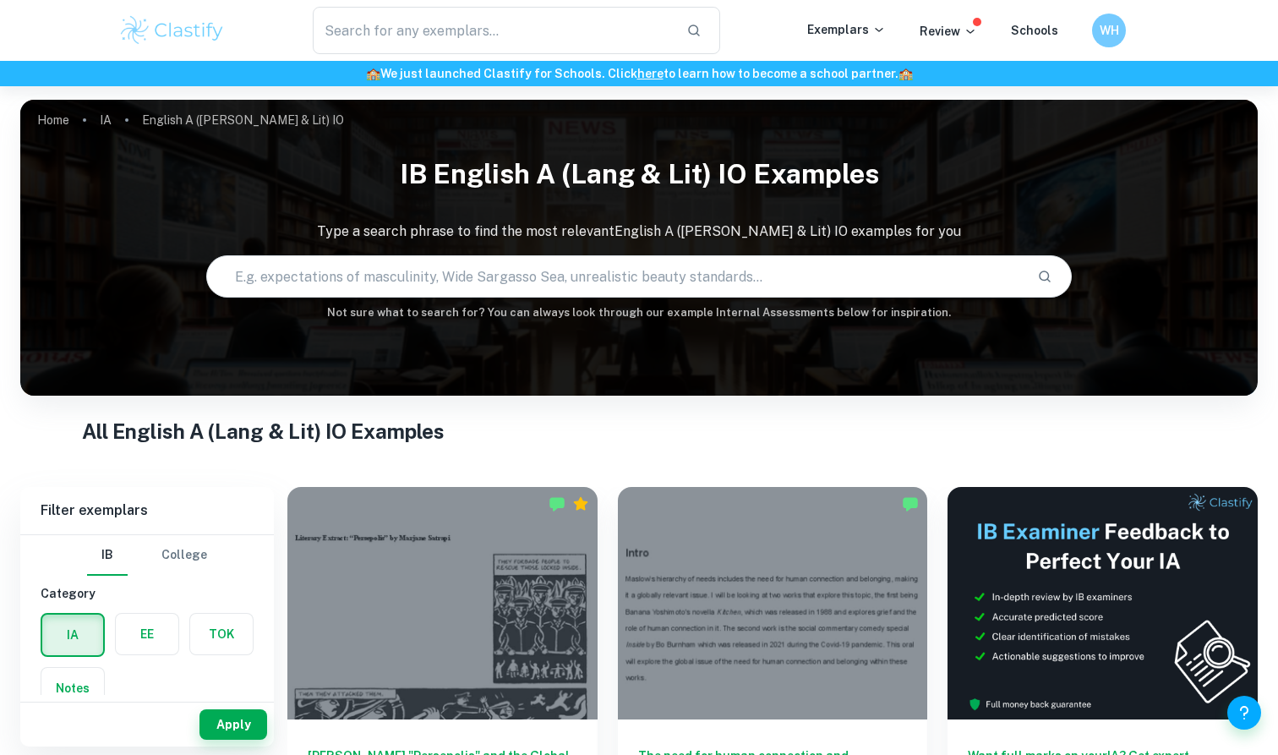
click at [607, 273] on input "text" at bounding box center [615, 276] width 817 height 47
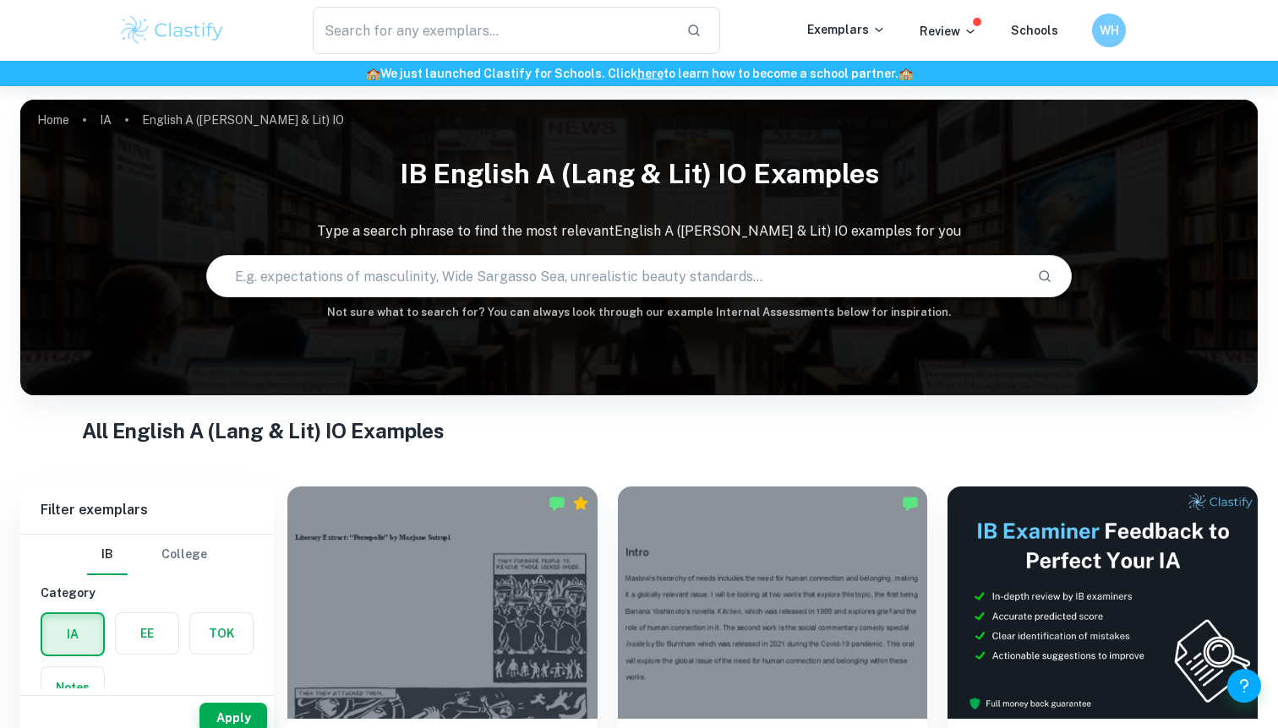
click at [593, 275] on input "text" at bounding box center [615, 276] width 817 height 47
type input "the great gatsby"
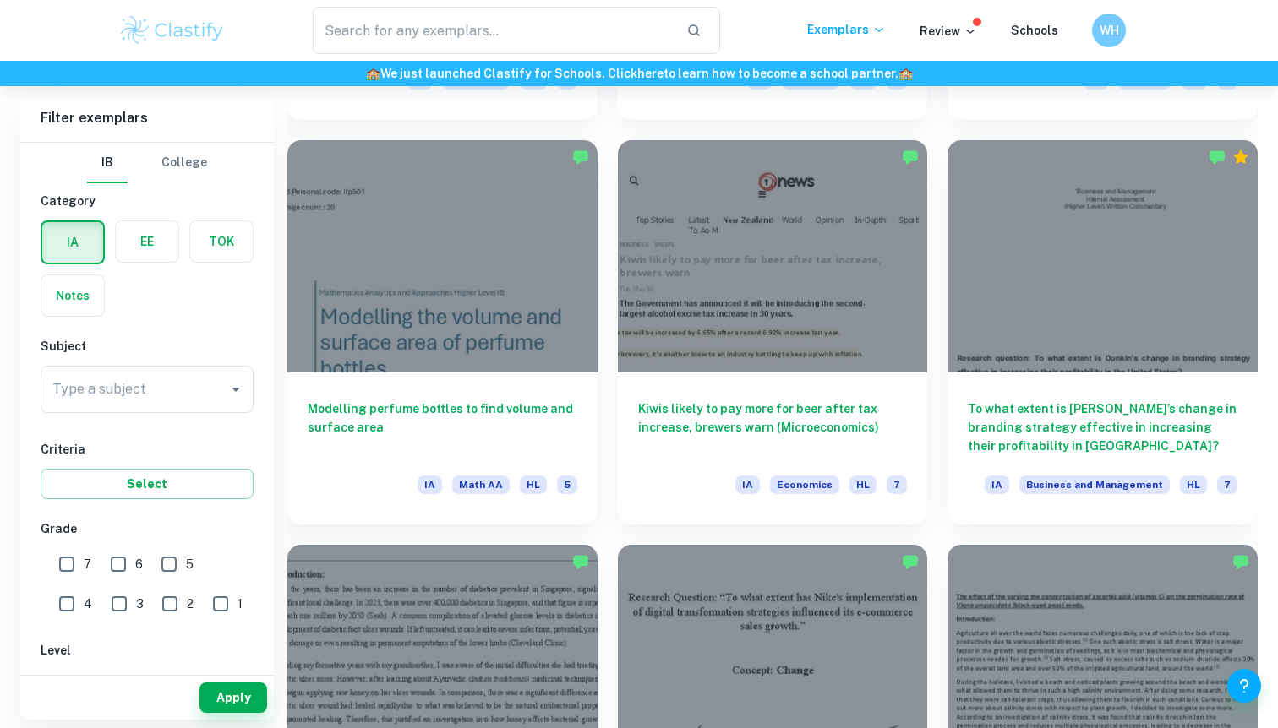
scroll to position [7049, 0]
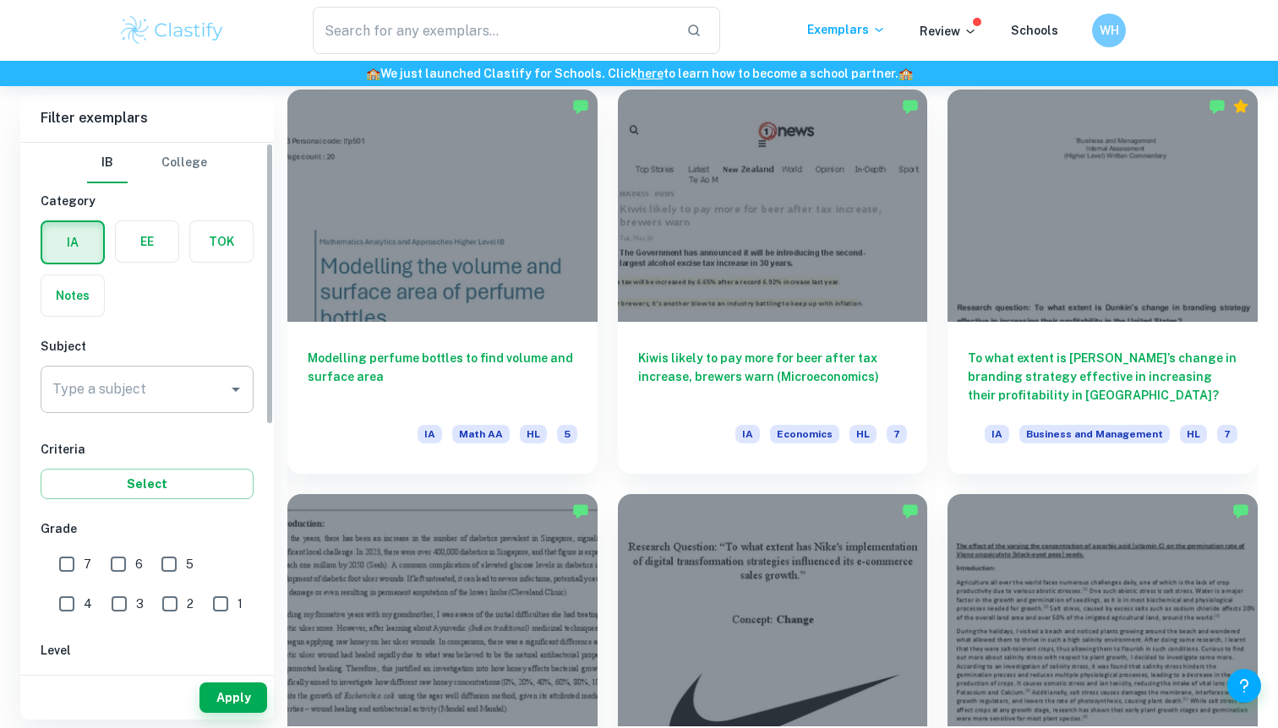
click at [216, 394] on input "Type a subject" at bounding box center [134, 390] width 172 height 32
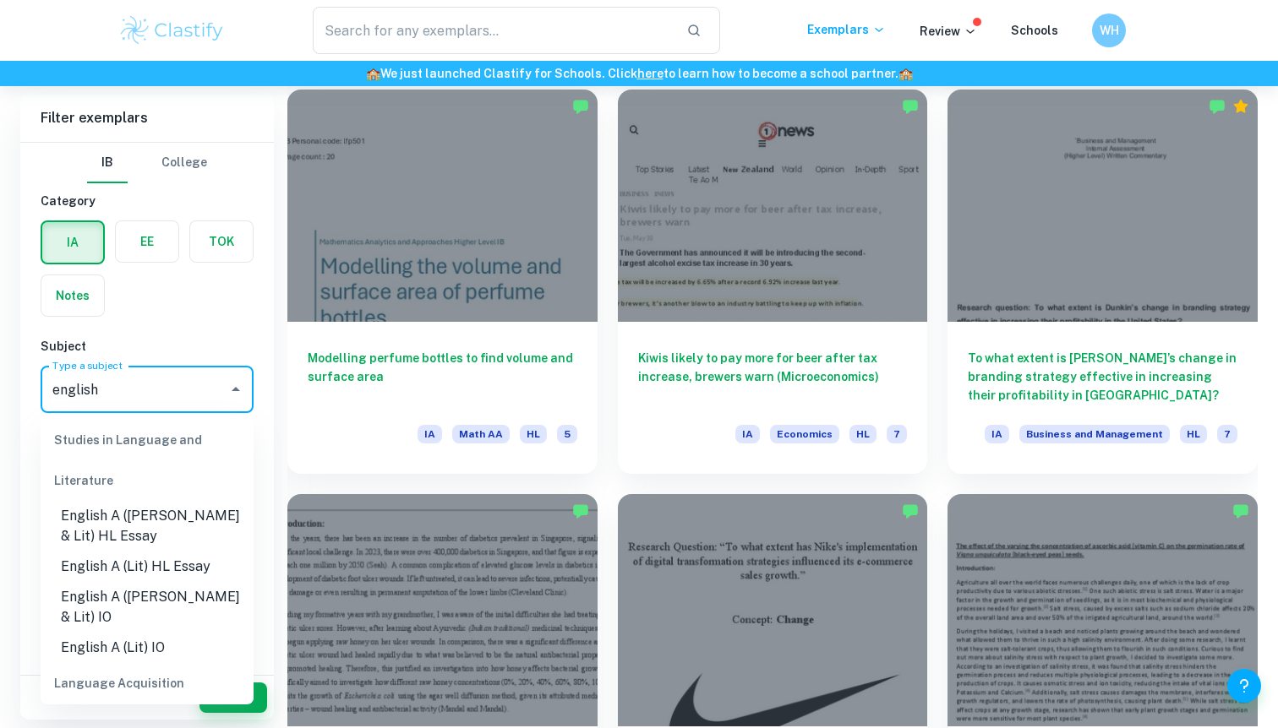
click at [183, 597] on li "English A ([PERSON_NAME] & Lit) IO" at bounding box center [147, 607] width 213 height 51
type input "English A ([PERSON_NAME] & Lit) IO"
